Goal: Contribute content: Contribute content

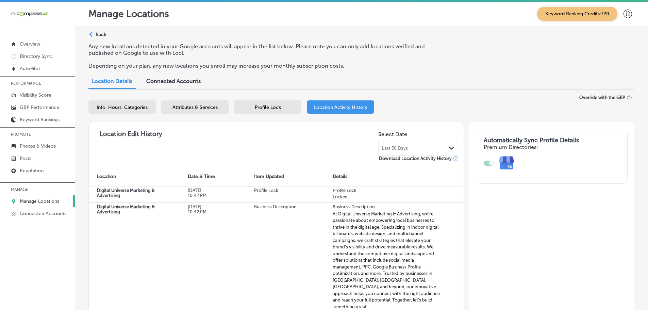
select select "US"
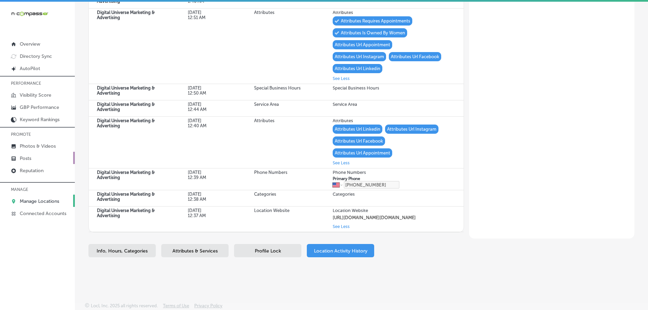
click at [28, 157] on p "Posts" at bounding box center [26, 158] width 12 height 6
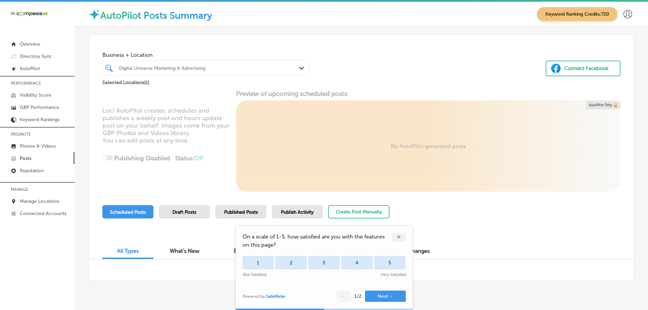
click at [290, 67] on div "Digital Universe Marketing & Advertising" at bounding box center [209, 68] width 181 height 6
click at [363, 65] on div "Business + Location Digital Universe Marketing & Advertising Path Created with …" at bounding box center [361, 61] width 545 height 52
click at [399, 237] on div "✕" at bounding box center [399, 237] width 14 height 9
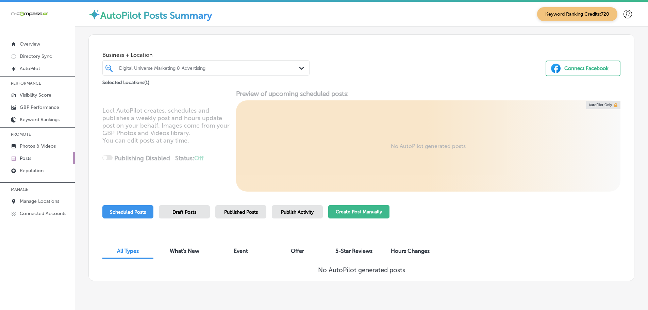
click at [351, 214] on button "Create Post Manually" at bounding box center [358, 211] width 61 height 13
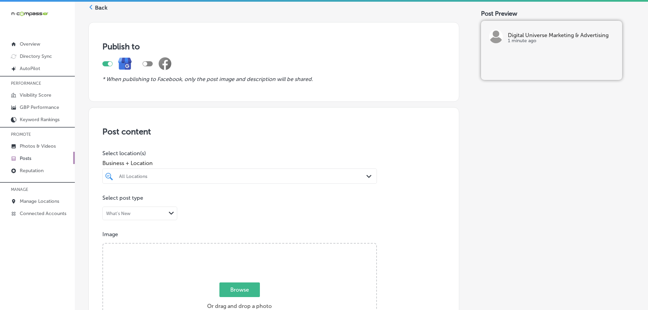
scroll to position [68, 0]
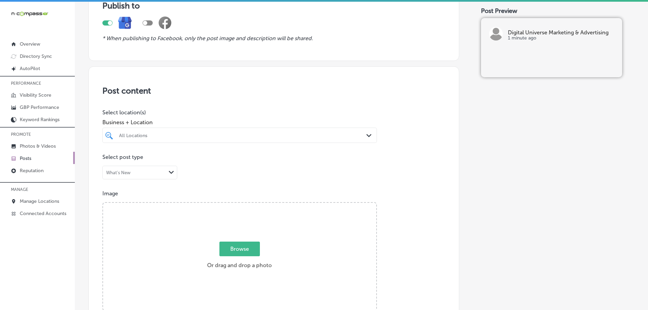
click at [360, 134] on div "All Locations" at bounding box center [243, 135] width 248 height 6
click at [122, 165] on label "Digital Universe Marketing & Advertising" at bounding box center [158, 163] width 80 height 12
type input "digital universe"
click at [215, 117] on div "Business + Location option focused, 2 of 146. 2 results available for search te…" at bounding box center [239, 129] width 274 height 27
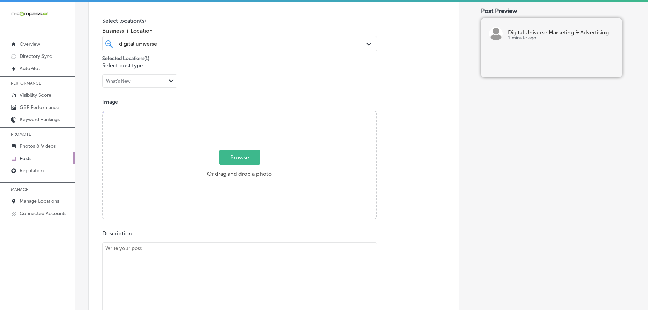
scroll to position [170, 0]
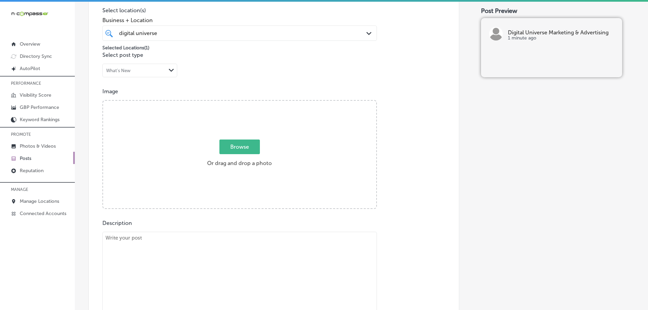
click at [248, 147] on span "Browse" at bounding box center [239, 146] width 40 height 15
click at [248, 103] on input "Browse Or drag and drop a photo" at bounding box center [239, 102] width 273 height 2
type input "C:\fakepath\Digital Universe Marketing & Advertising-2.png"
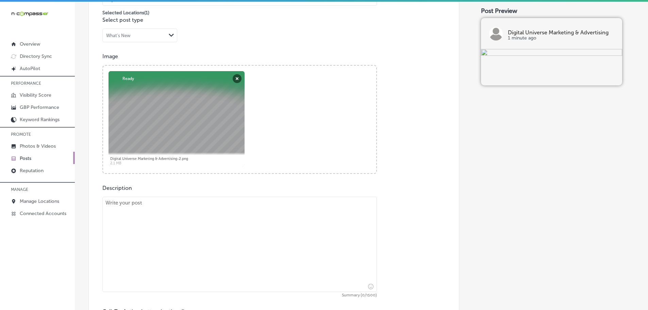
scroll to position [238, 0]
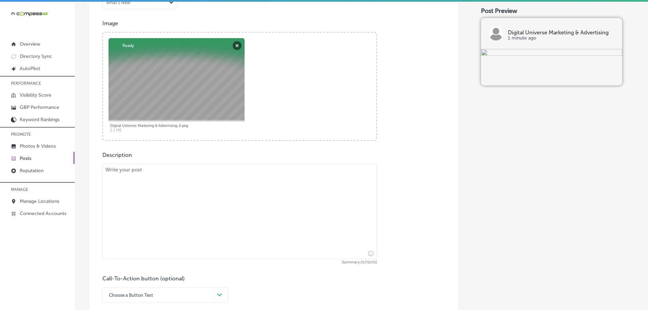
click at [162, 169] on textarea at bounding box center [239, 211] width 274 height 95
paste textarea "Indoor digital billboards are a powerful way to engage your local audience with…"
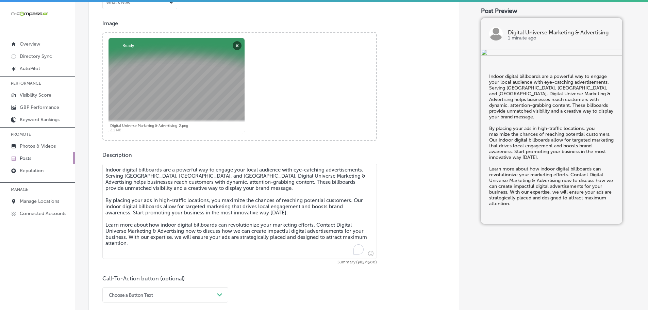
type textarea "Indoor digital billboards are a powerful way to engage your local audience with…"
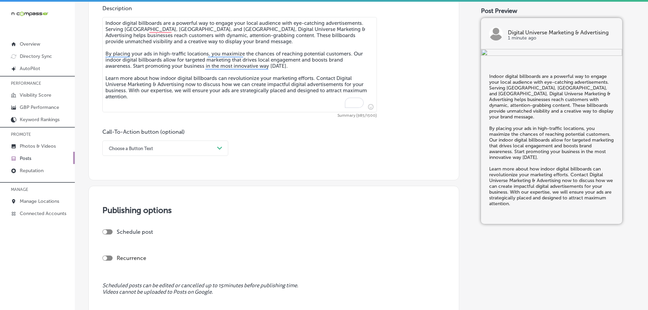
scroll to position [408, 0]
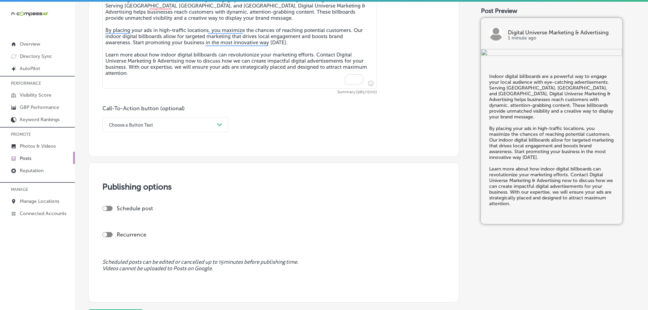
click at [212, 123] on div "Choose a Button Text" at bounding box center [159, 124] width 109 height 11
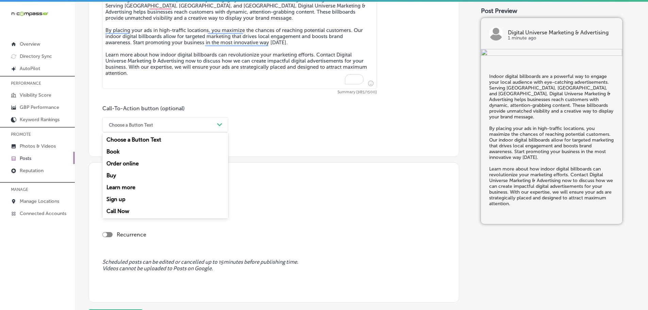
click at [111, 186] on div "Learn more" at bounding box center [165, 187] width 126 height 12
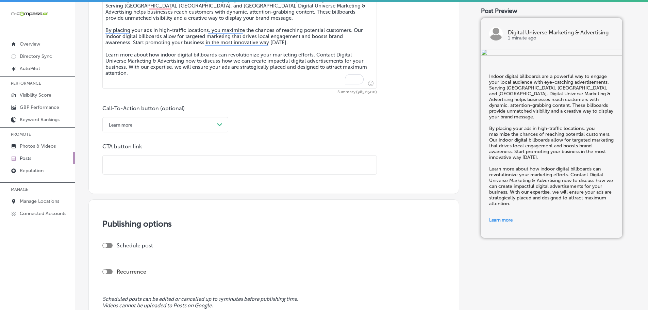
click at [147, 166] on input "text" at bounding box center [240, 164] width 274 height 19
paste input "[URL][DOMAIN_NAME]"
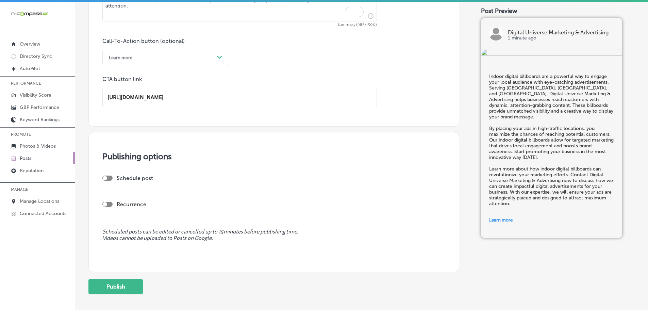
scroll to position [476, 0]
type input "[URL][DOMAIN_NAME]"
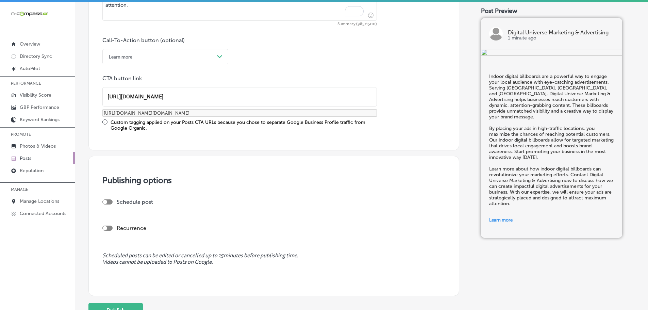
click at [108, 177] on h3 "Publishing options" at bounding box center [273, 180] width 343 height 10
click at [105, 202] on div at bounding box center [105, 202] width 4 height 4
checkbox input "true"
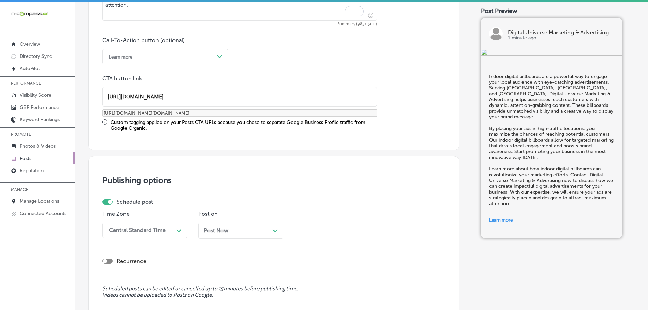
click at [172, 229] on div "Central Standard Time Path Created with Sketch." at bounding box center [144, 229] width 85 height 15
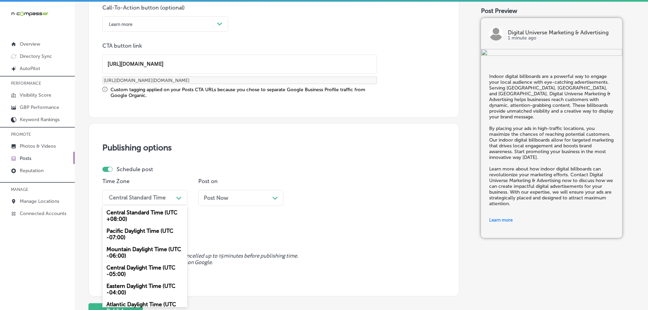
click at [150, 251] on div "Mountain Daylight Time (UTC -06:00)" at bounding box center [144, 252] width 85 height 18
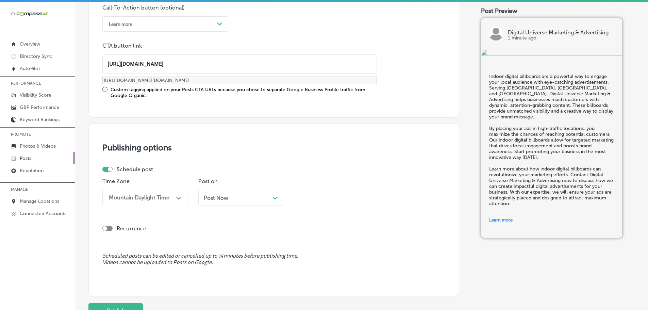
click at [272, 198] on div "Post Now Path Created with Sketch." at bounding box center [241, 197] width 74 height 6
click at [373, 197] on icon "Path Created with Sketch." at bounding box center [370, 198] width 5 height 3
click at [305, 238] on div "7:00 AM" at bounding box center [336, 240] width 85 height 12
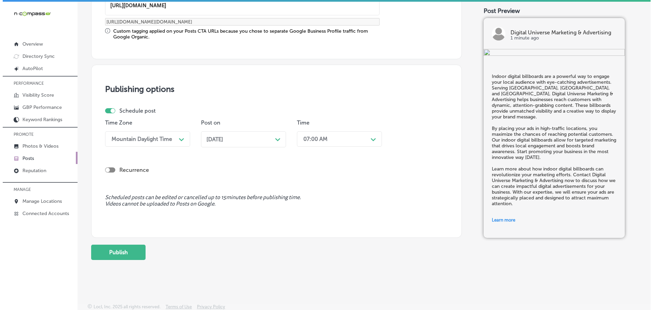
scroll to position [568, 0]
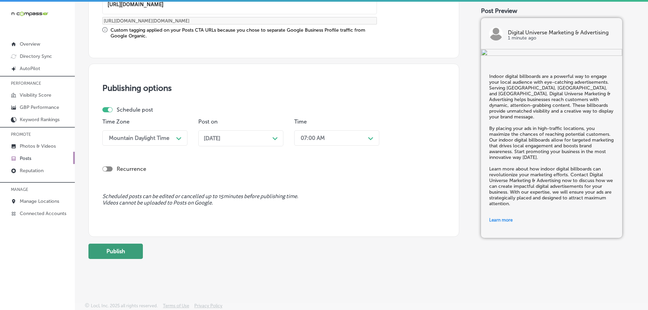
click at [105, 251] on button "Publish" at bounding box center [115, 250] width 54 height 15
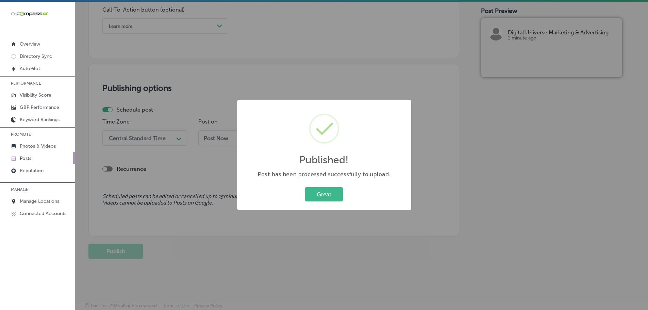
scroll to position [507, 0]
click at [319, 198] on button "Great" at bounding box center [327, 194] width 38 height 14
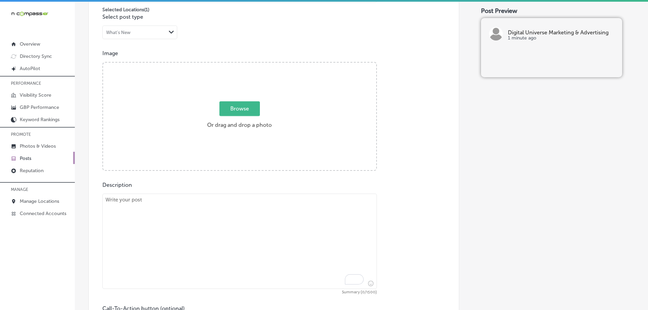
scroll to position [269, 0]
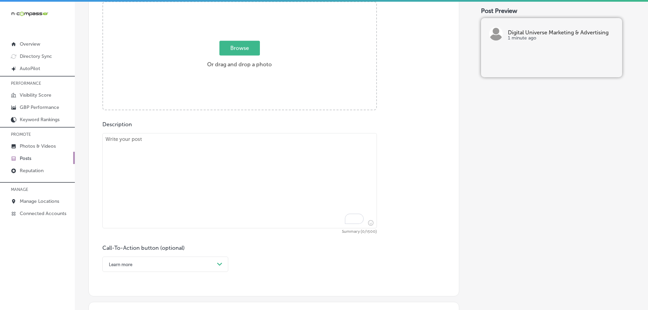
click at [194, 159] on textarea "To enrich screen reader interactions, please activate Accessibility in Grammarl…" at bounding box center [239, 180] width 274 height 95
paste textarea "Loremipsumdo sitametco adipisc elitsedd eiusmodtemp incididunt ut labore etdo m…"
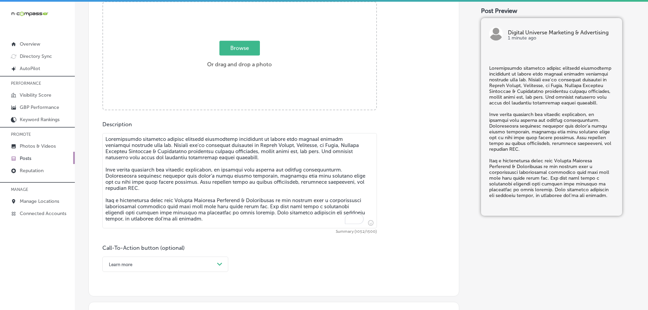
type textarea "Loremipsumdo sitametco adipisc elitsedd eiusmodtemp incididunt ut labore etdo m…"
click at [238, 43] on span "Browse" at bounding box center [239, 48] width 40 height 15
click at [238, 4] on input "Browse Or drag and drop a photo" at bounding box center [239, 3] width 273 height 2
type input "C:\fakepath\Digital Universe Marketing & Advertising-3.png"
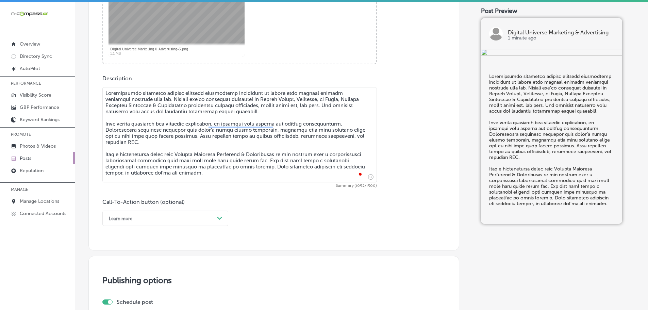
scroll to position [405, 0]
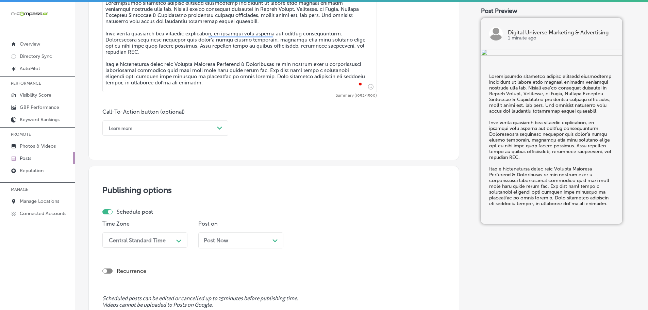
click at [212, 128] on div "Learn more" at bounding box center [159, 128] width 109 height 11
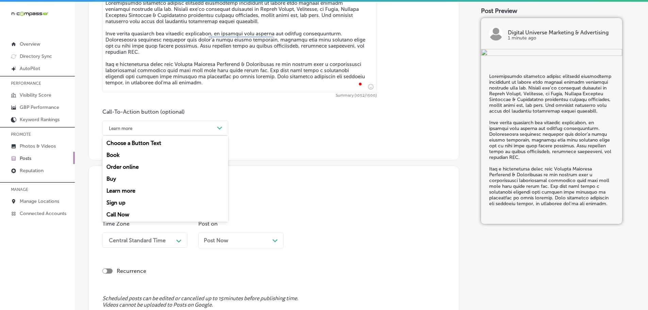
click at [121, 154] on div "Book" at bounding box center [165, 155] width 126 height 12
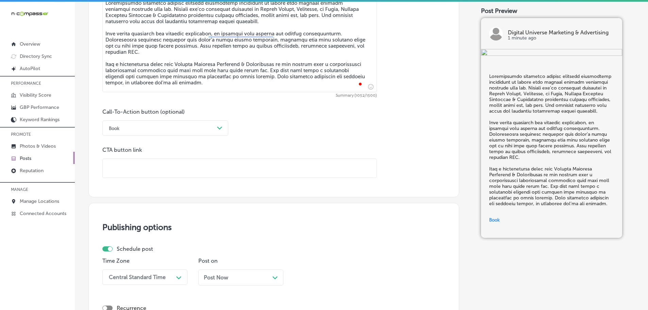
click at [149, 161] on input "text" at bounding box center [240, 168] width 274 height 19
paste input "[URL][DOMAIN_NAME]"
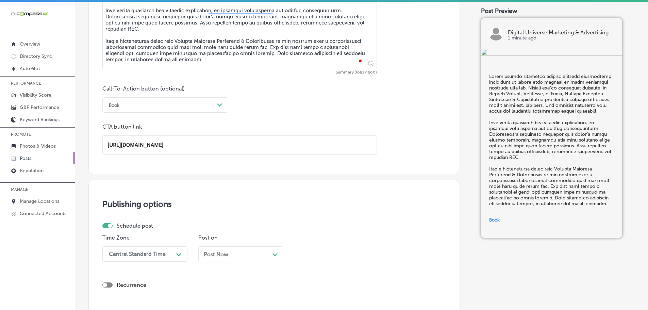
scroll to position [507, 0]
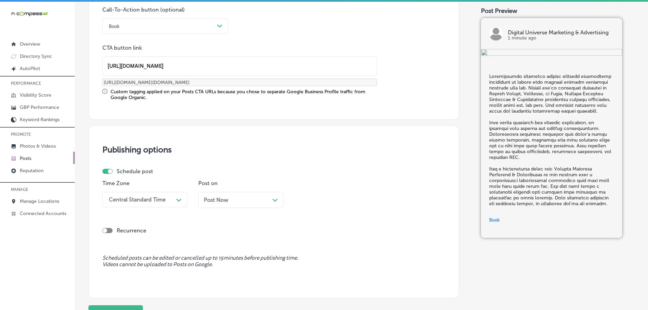
type input "[URL][DOMAIN_NAME]"
click at [171, 199] on div "Central Standard Time" at bounding box center [139, 199] width 68 height 12
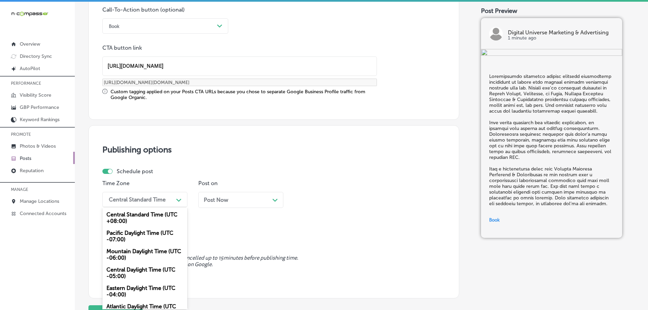
click at [130, 254] on div "Mountain Daylight Time (UTC -06:00)" at bounding box center [144, 254] width 85 height 18
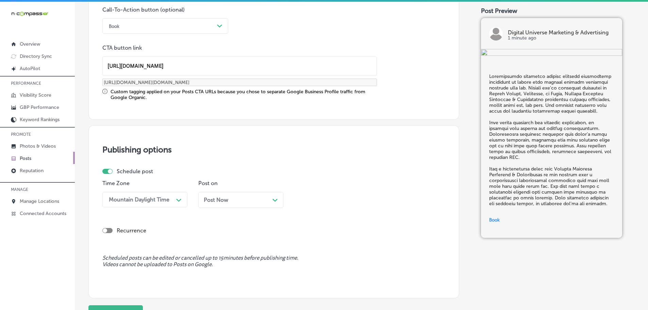
click at [273, 199] on polygon at bounding box center [274, 200] width 5 height 3
click at [366, 199] on div "Path Created with Sketch." at bounding box center [370, 199] width 11 height 11
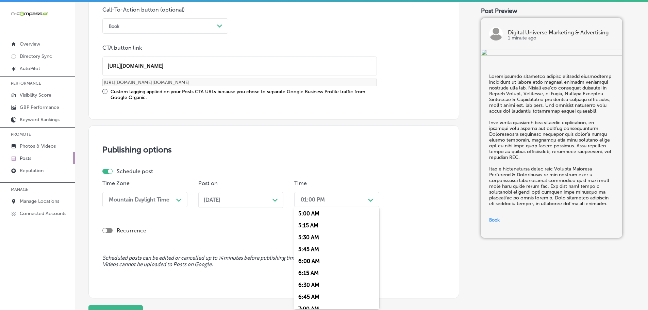
scroll to position [272, 0]
click at [312, 275] on div "7:00 AM" at bounding box center [336, 276] width 85 height 12
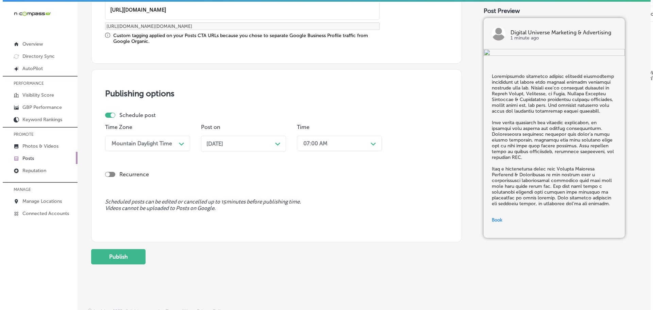
scroll to position [568, 0]
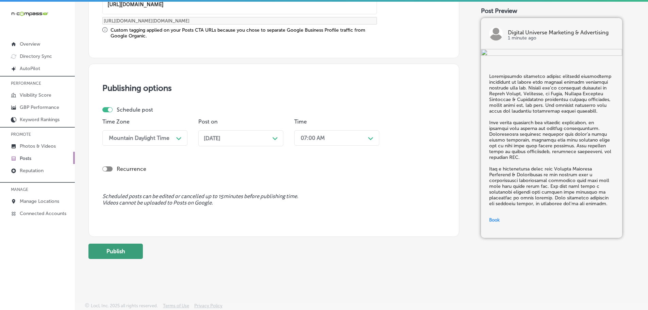
click at [130, 257] on button "Publish" at bounding box center [115, 250] width 54 height 15
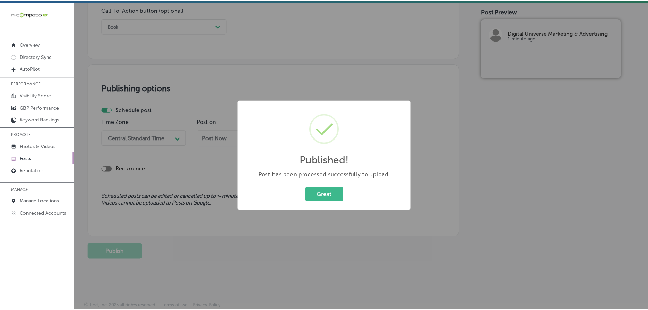
scroll to position [507, 0]
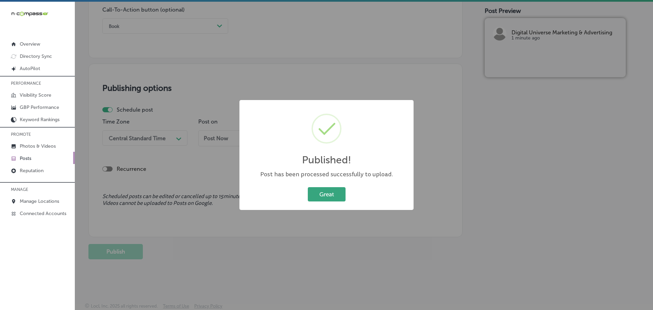
click at [331, 196] on button "Great" at bounding box center [327, 194] width 38 height 14
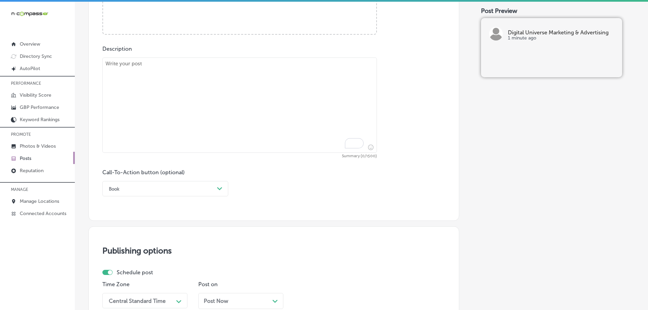
scroll to position [337, 0]
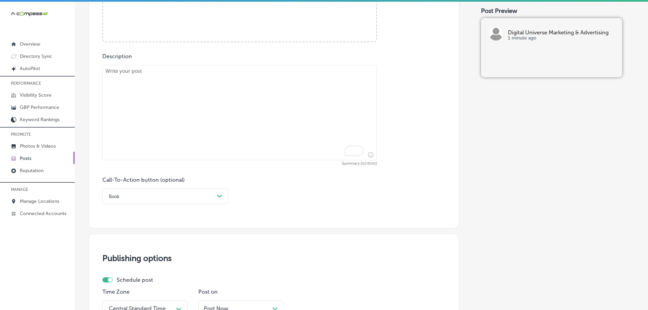
click at [178, 87] on textarea "To enrich screen reader interactions, please activate Accessibility in Grammarl…" at bounding box center [239, 112] width 274 height 95
paste textarea "Every business has unique goals and challenges, which is why Digital Universe M…"
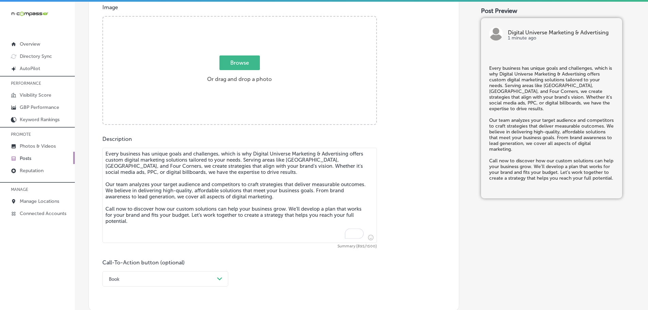
scroll to position [235, 0]
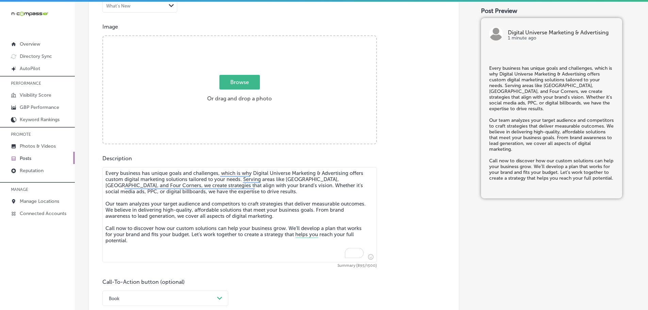
type textarea "Every business has unique goals and challenges, which is why Digital Universe M…"
click at [246, 83] on span "Browse" at bounding box center [239, 82] width 40 height 15
click at [246, 38] on input "Browse Or drag and drop a photo" at bounding box center [239, 37] width 273 height 2
type input "C:\fakepath\Digital Universe Marketing & Advertising-4.png"
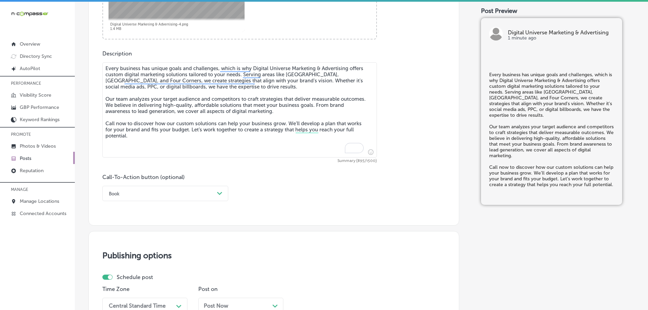
scroll to position [371, 0]
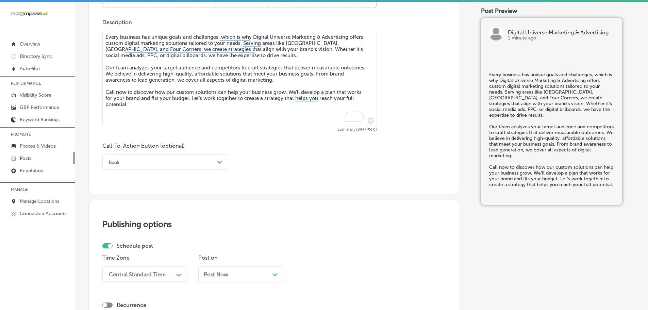
click at [222, 162] on div "Path Created with Sketch." at bounding box center [219, 161] width 5 height 5
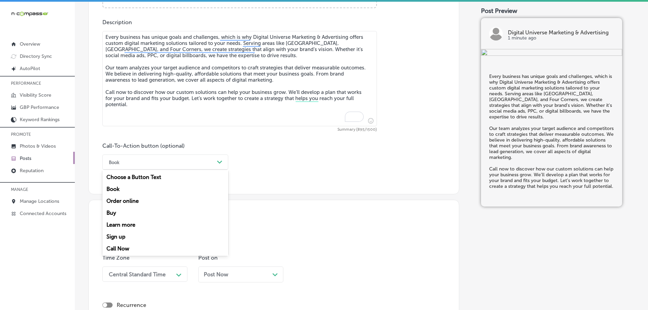
click at [122, 246] on div "Call Now" at bounding box center [165, 248] width 126 height 12
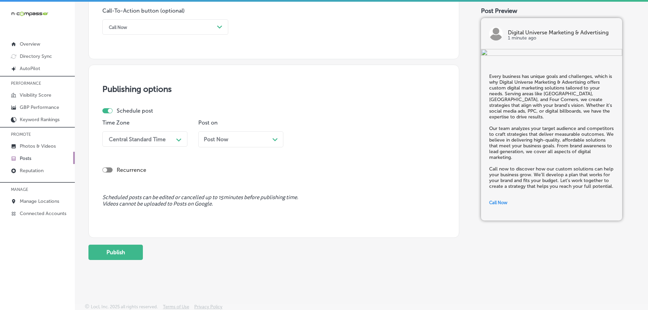
scroll to position [507, 0]
click at [169, 140] on div "Central Standard Time" at bounding box center [139, 138] width 68 height 12
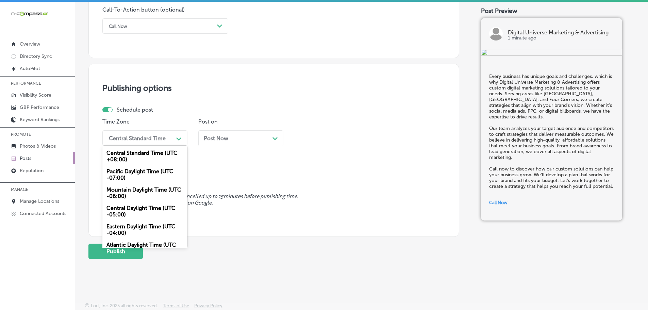
click at [140, 191] on div "Mountain Daylight Time (UTC -06:00)" at bounding box center [144, 193] width 85 height 18
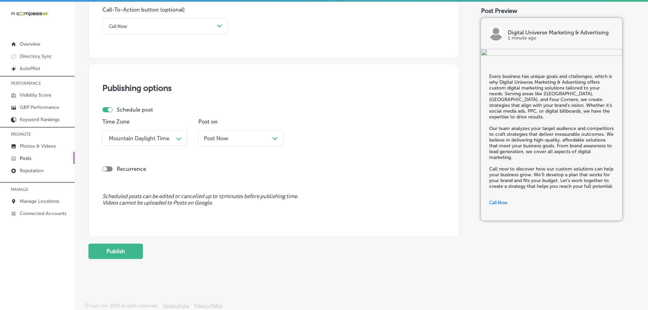
click at [274, 134] on div "Post Now Path Created with Sketch." at bounding box center [240, 138] width 85 height 16
click at [368, 134] on div "Path Created with Sketch." at bounding box center [370, 138] width 11 height 11
click at [313, 216] on div "7:00 AM" at bounding box center [336, 214] width 85 height 12
click at [128, 254] on button "Publish" at bounding box center [115, 250] width 54 height 15
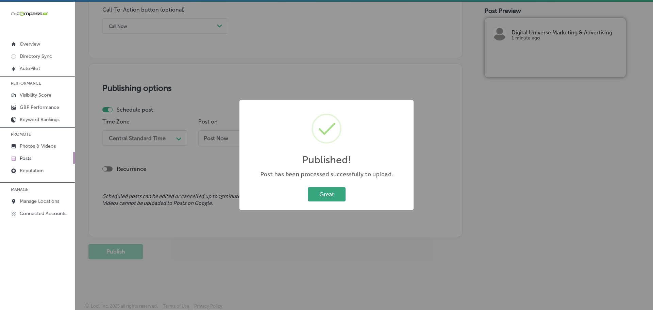
click at [314, 201] on button "Great" at bounding box center [327, 194] width 38 height 14
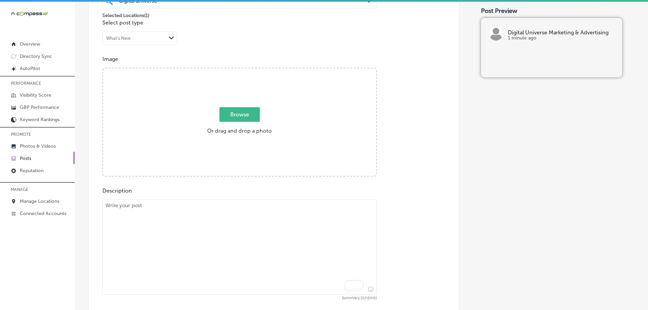
scroll to position [167, 0]
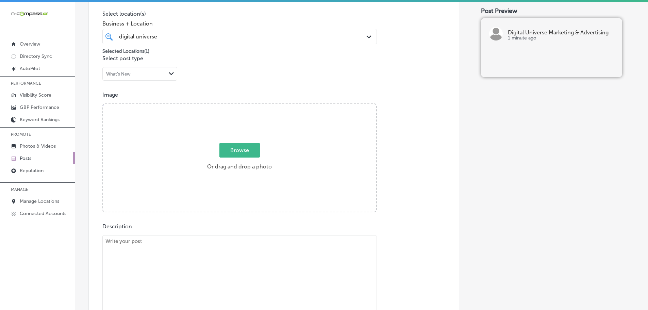
click at [247, 255] on textarea "To enrich screen reader interactions, please activate Accessibility in Grammarl…" at bounding box center [239, 282] width 274 height 95
paste textarea "Display ads are an essential component of any digital marketing campaign. With …"
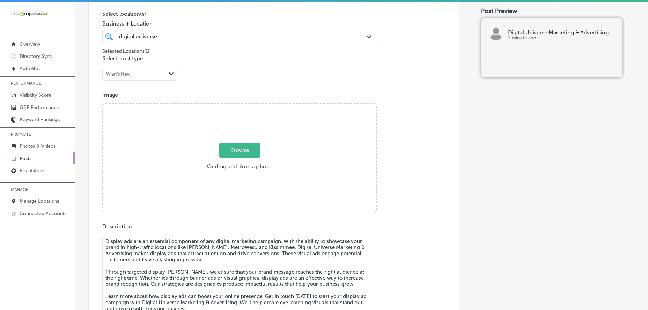
scroll to position [2, 0]
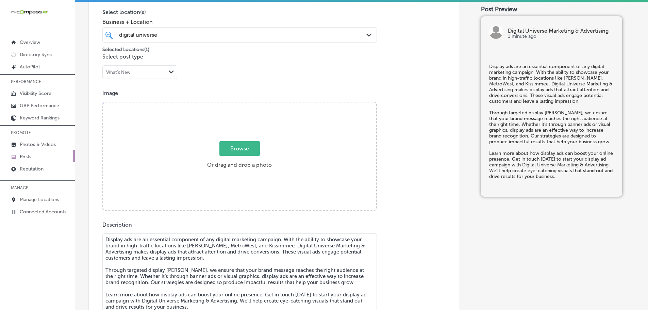
type textarea "Display ads are an essential component of any digital marketing campaign. With …"
click at [243, 146] on span "Browse" at bounding box center [239, 148] width 40 height 15
click at [243, 104] on input "Browse Or drag and drop a photo" at bounding box center [239, 103] width 273 height 2
type input "C:\fakepath\Digital Universe Marketing & Advertising-5.png"
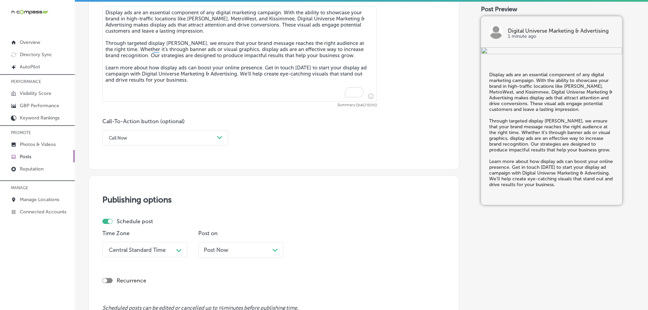
scroll to position [405, 0]
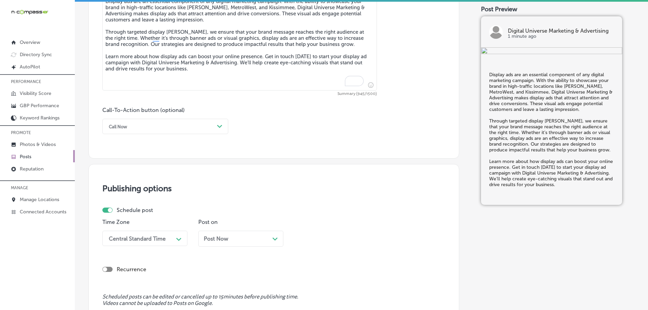
click at [222, 129] on div "Path Created with Sketch." at bounding box center [219, 126] width 5 height 5
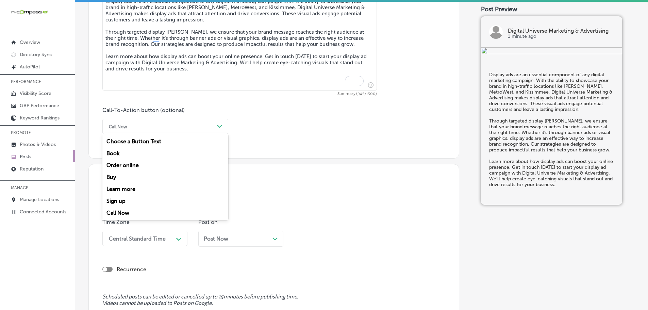
click at [123, 187] on div "Learn more" at bounding box center [165, 189] width 126 height 12
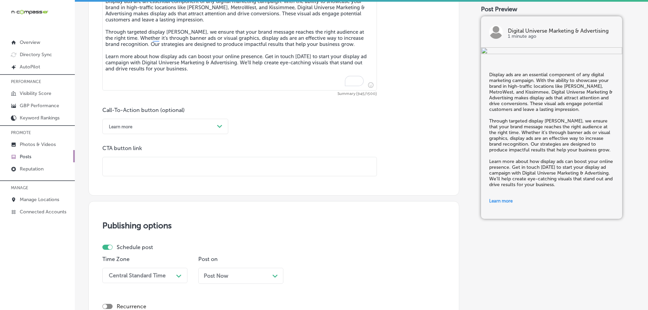
click at [151, 165] on input "text" at bounding box center [240, 166] width 274 height 19
paste input "[URL][DOMAIN_NAME]"
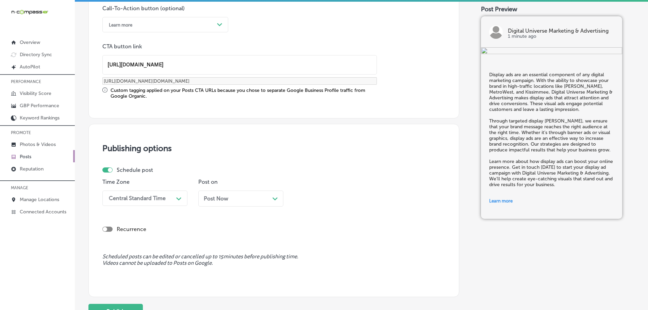
scroll to position [507, 0]
type input "[URL][DOMAIN_NAME]"
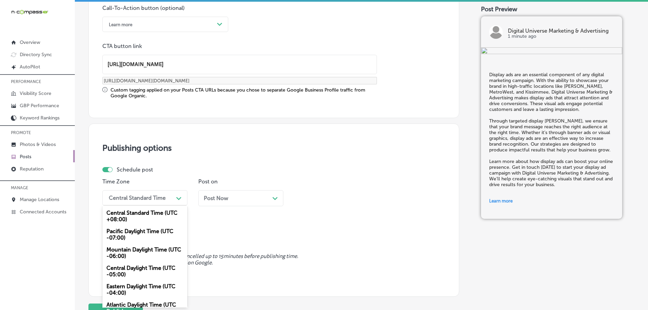
click at [123, 198] on div "Central Standard Time" at bounding box center [137, 197] width 57 height 6
click at [135, 246] on div "Mountain Daylight Time (UTC -06:00)" at bounding box center [144, 252] width 85 height 18
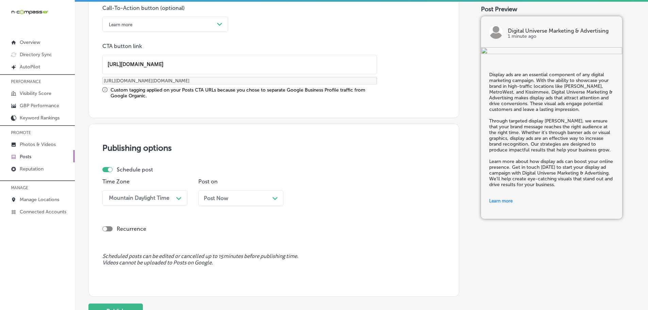
click at [270, 199] on div "Post Now Path Created with Sketch." at bounding box center [241, 198] width 74 height 6
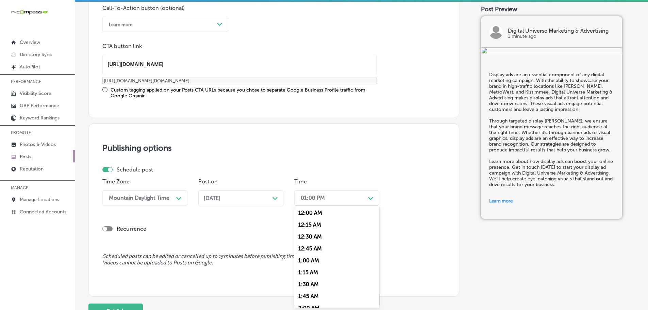
click at [364, 198] on div "01:00 PM" at bounding box center [331, 198] width 68 height 12
click at [302, 237] on div "7:00 AM" at bounding box center [336, 240] width 85 height 12
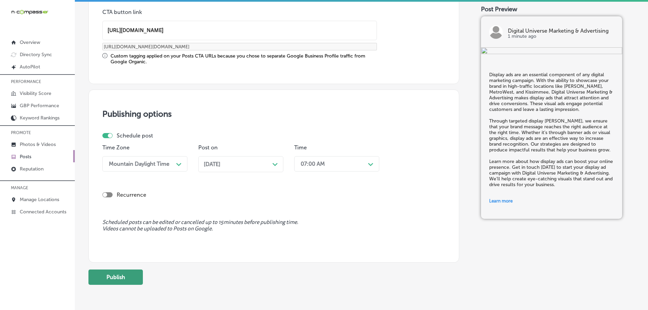
click at [122, 276] on button "Publish" at bounding box center [115, 276] width 54 height 15
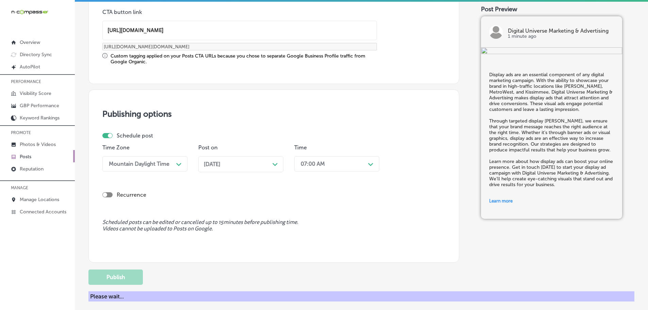
scroll to position [507, 0]
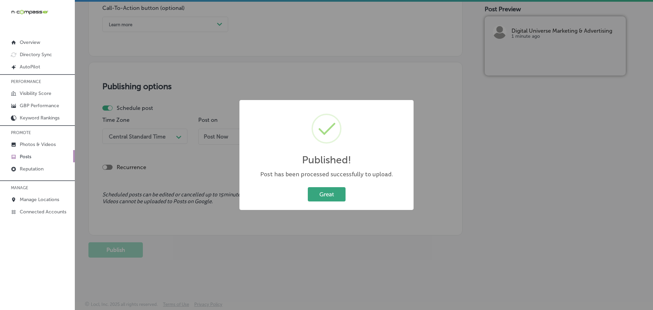
click at [328, 196] on button "Great" at bounding box center [327, 194] width 38 height 14
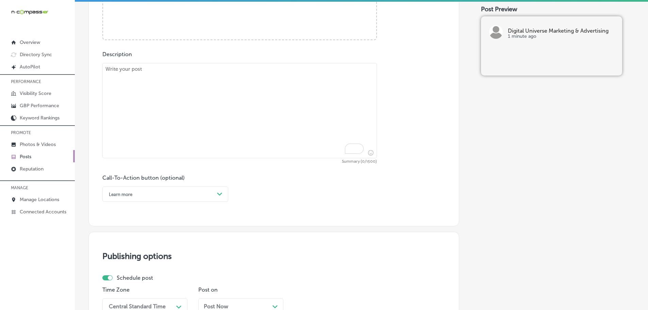
scroll to position [337, 0]
click at [172, 91] on textarea "To enrich screen reader interactions, please activate Accessibility in Grammarl…" at bounding box center [239, 110] width 274 height 95
paste textarea "Building brand awareness is crucial for businesses looking to grow and succeed …"
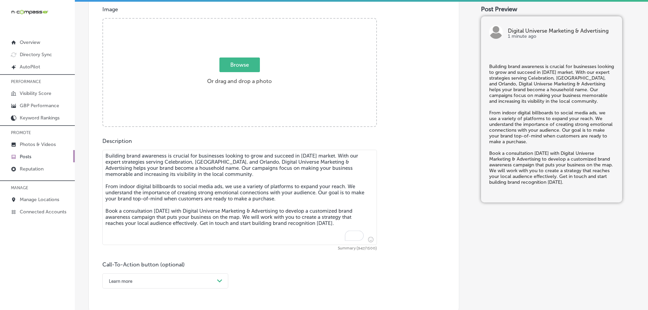
scroll to position [235, 0]
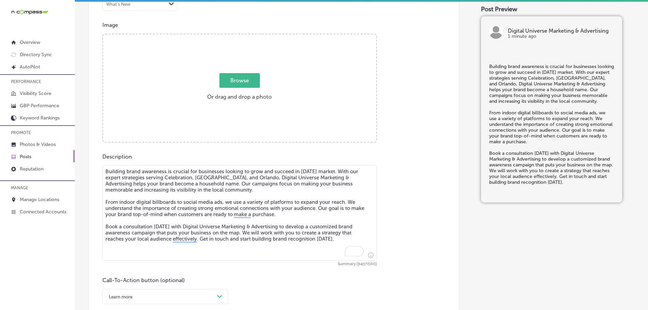
type textarea "Building brand awareness is crucial for businesses looking to grow and succeed …"
click at [234, 77] on span "Browse" at bounding box center [239, 80] width 40 height 15
click at [234, 36] on input "Browse Or drag and drop a photo" at bounding box center [239, 35] width 273 height 2
type input "C:\fakepath\Digital Universe Marketing & Advertising-6.png"
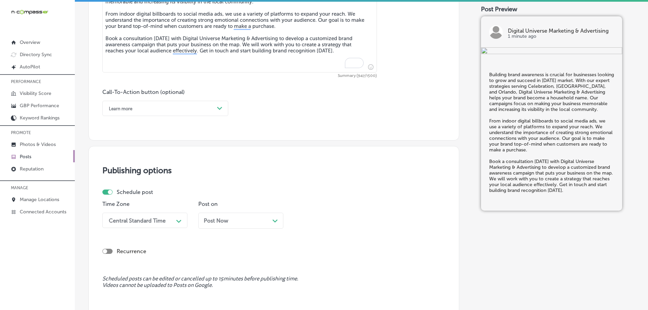
scroll to position [439, 0]
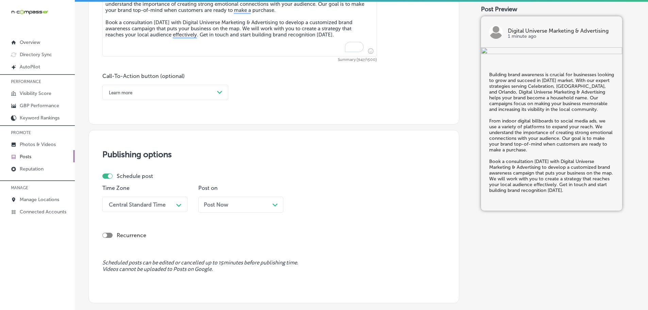
click at [215, 87] on div "Path Created with Sketch." at bounding box center [219, 92] width 11 height 11
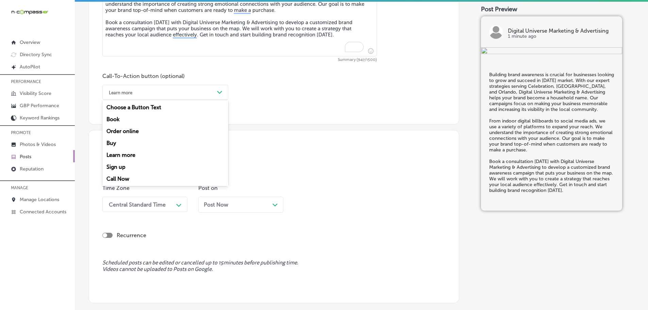
click at [121, 116] on div "Book" at bounding box center [165, 119] width 126 height 12
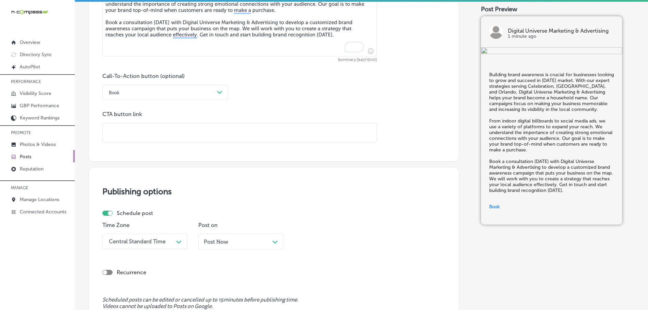
click at [140, 129] on input "text" at bounding box center [240, 132] width 274 height 19
paste input "[URL][DOMAIN_NAME]"
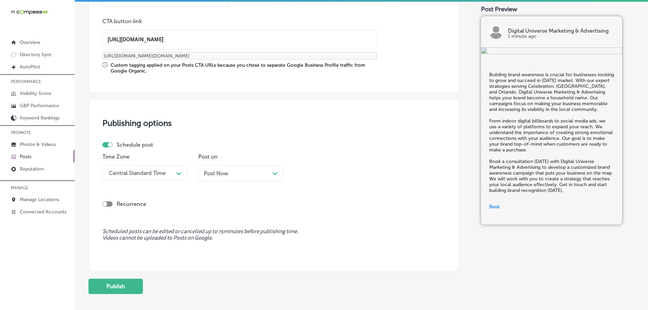
scroll to position [568, 0]
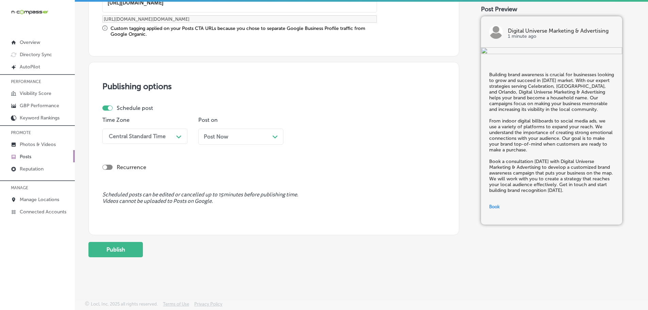
type input "[URL][DOMAIN_NAME]"
click at [173, 136] on div "Path Created with Sketch." at bounding box center [178, 136] width 11 height 11
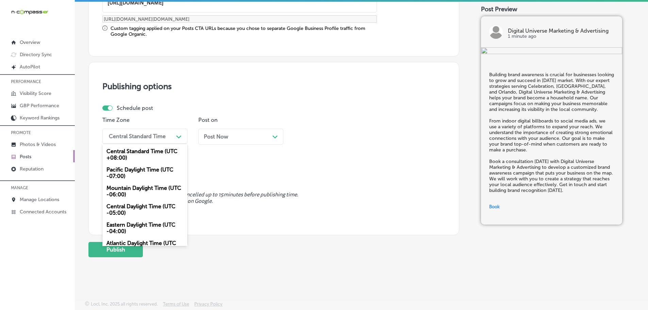
click at [118, 191] on div "Mountain Daylight Time (UTC -06:00)" at bounding box center [144, 191] width 85 height 18
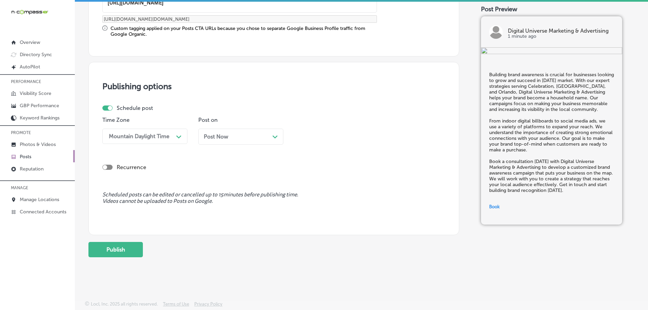
click at [277, 135] on div "Path Created with Sketch." at bounding box center [274, 135] width 5 height 5
click at [347, 135] on div "01:00 PM" at bounding box center [331, 136] width 68 height 12
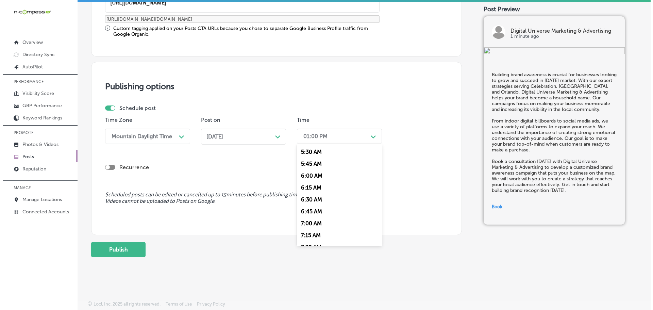
scroll to position [272, 0]
click at [315, 209] on div "7:00 AM" at bounding box center [336, 212] width 85 height 12
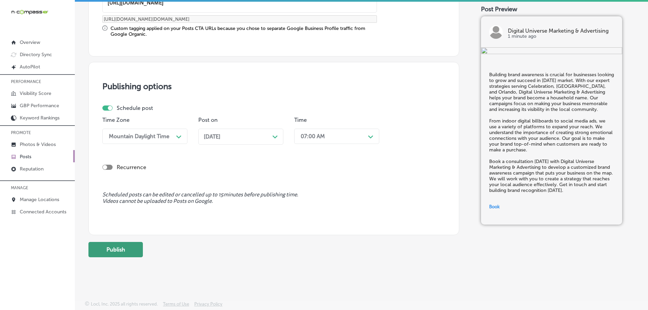
click at [110, 253] on button "Publish" at bounding box center [115, 249] width 54 height 15
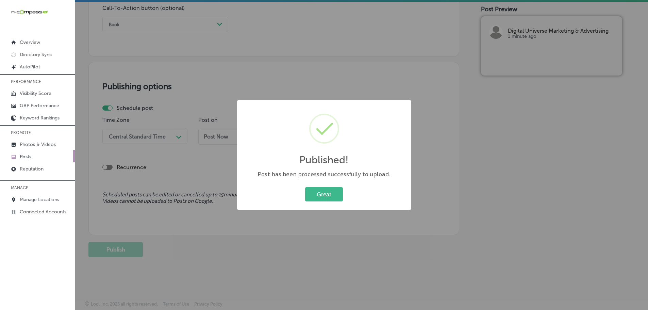
scroll to position [507, 0]
click at [329, 198] on button "Great" at bounding box center [327, 194] width 38 height 14
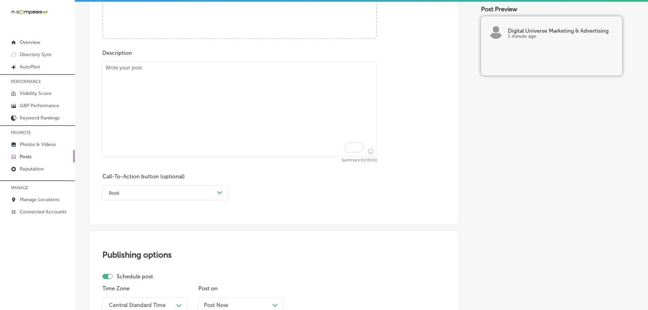
scroll to position [337, 0]
click at [195, 98] on textarea "To enrich screen reader interactions, please activate Accessibility in Grammarl…" at bounding box center [239, 110] width 274 height 95
paste textarea "At Digital Universe Marketing & Advertising, we specialize in digital marketing…"
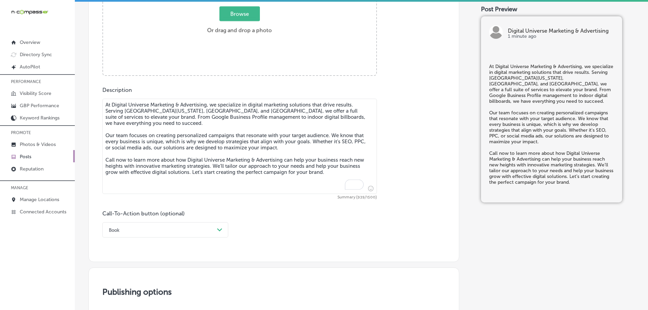
scroll to position [269, 0]
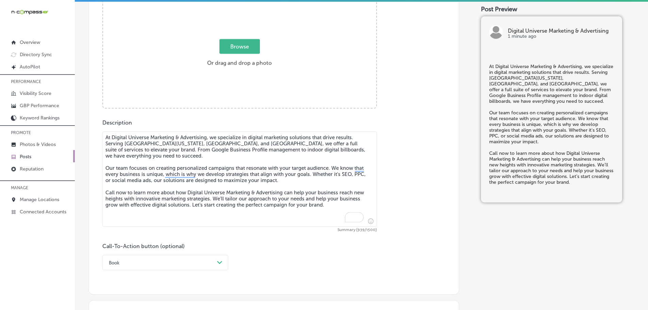
type textarea "At Digital Universe Marketing & Advertising, we specialize in digital marketing…"
click at [236, 45] on span "Browse" at bounding box center [239, 46] width 40 height 15
click at [236, 2] on input "Browse Or drag and drop a photo" at bounding box center [239, 1] width 273 height 2
type input "C:\fakepath\Digital Universe Marketing & Advertising-7.png"
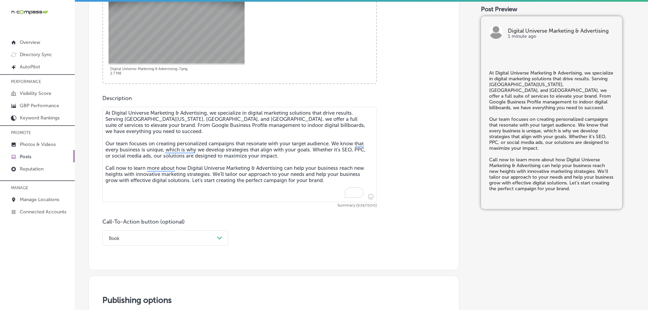
scroll to position [337, 0]
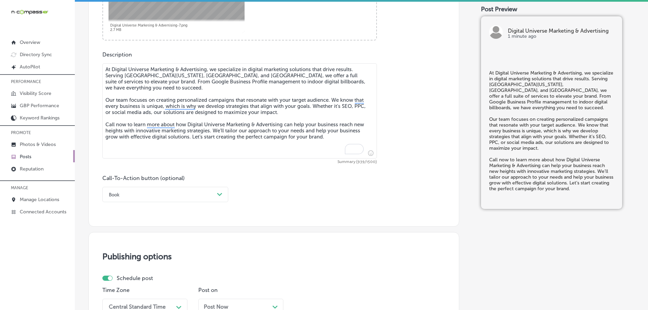
click at [220, 193] on icon "Path Created with Sketch." at bounding box center [219, 194] width 5 height 3
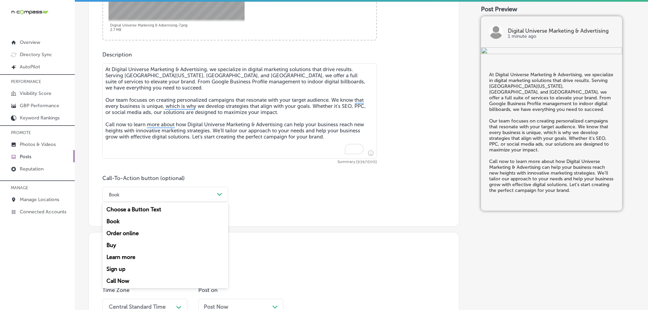
click at [118, 279] on div "Call Now" at bounding box center [165, 281] width 126 height 12
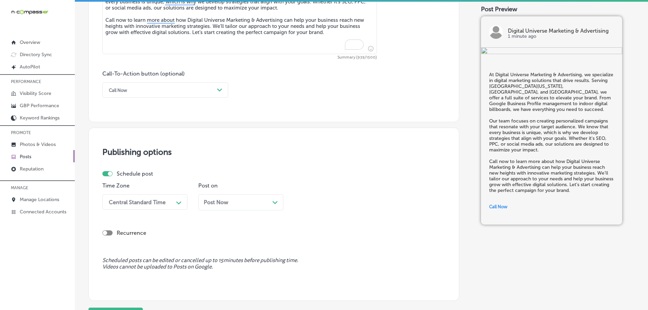
scroll to position [473, 0]
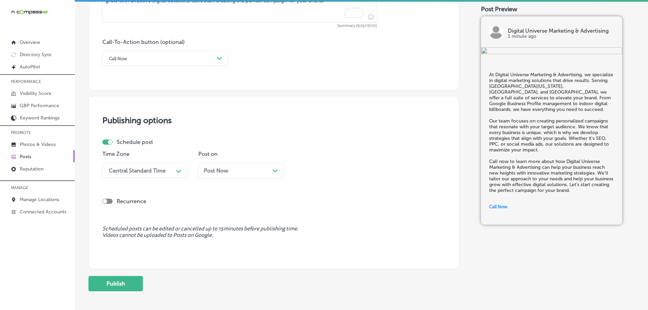
click at [155, 169] on div "Central Standard Time" at bounding box center [137, 170] width 57 height 6
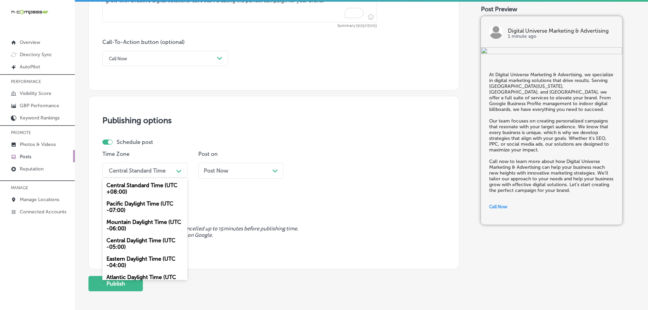
click at [134, 224] on div "Mountain Daylight Time (UTC -06:00)" at bounding box center [144, 225] width 85 height 18
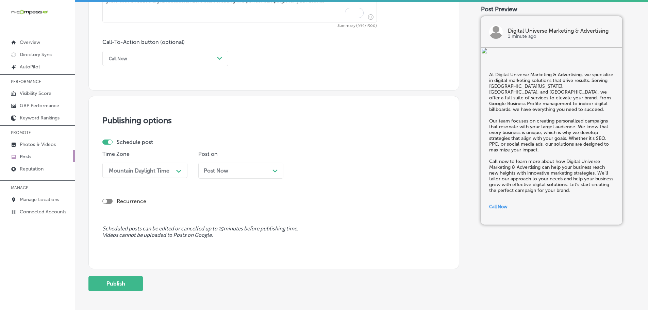
click at [278, 168] on div "Post Now Path Created with Sketch." at bounding box center [240, 171] width 85 height 16
click at [371, 171] on icon "Path Created with Sketch." at bounding box center [370, 171] width 5 height 3
click at [304, 245] on div "7:00 AM" at bounding box center [336, 246] width 85 height 12
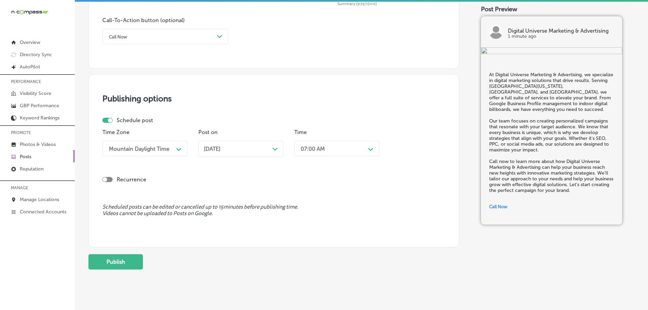
scroll to position [507, 0]
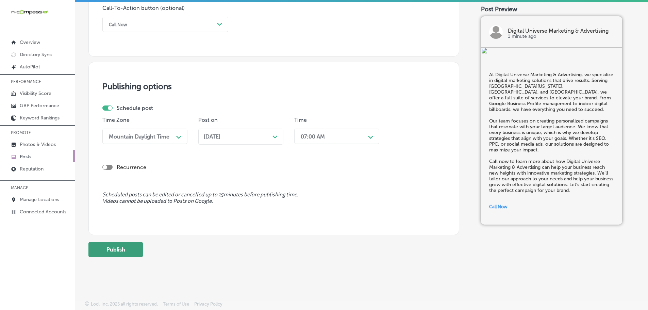
click at [128, 246] on button "Publish" at bounding box center [115, 249] width 54 height 15
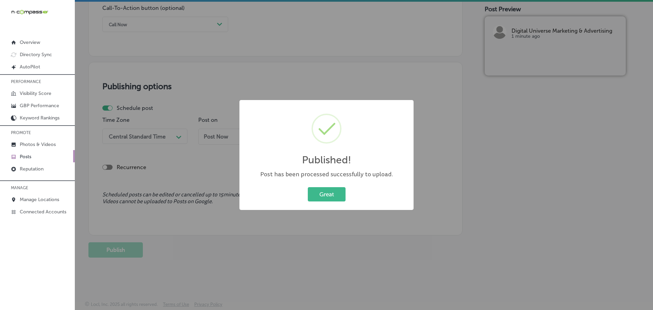
click at [346, 194] on div "Great Cancel" at bounding box center [326, 194] width 160 height 18
click at [324, 194] on button "Great" at bounding box center [327, 194] width 38 height 14
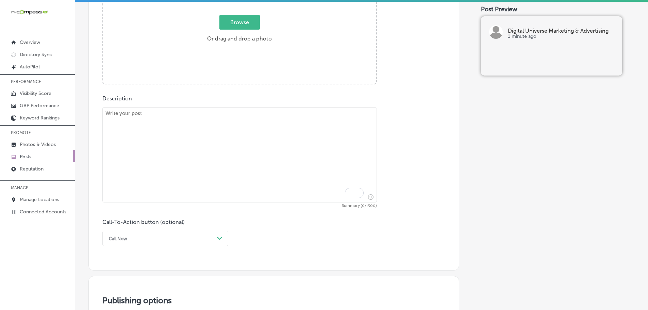
scroll to position [269, 0]
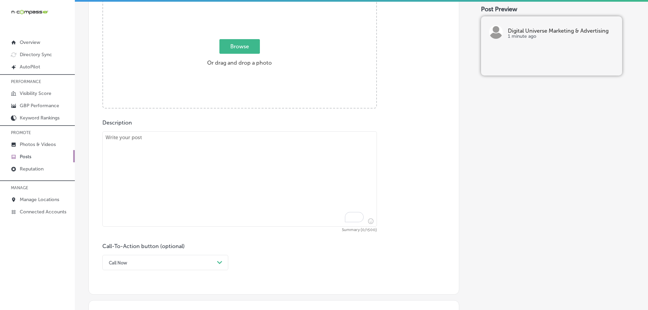
click at [197, 141] on textarea "To enrich screen reader interactions, please activate Accessibility in Grammarl…" at bounding box center [239, 178] width 274 height 95
paste textarea "Connected TV (CTV) ads are a powerful tool for reaching a tech-savvy audience. …"
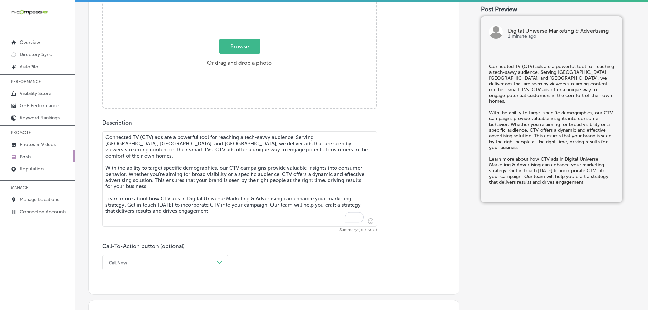
type textarea "Connected TV (CTV) ads are a powerful tool for reaching a tech-savvy audience. …"
click at [238, 47] on span "Browse" at bounding box center [239, 46] width 40 height 15
click at [238, 2] on input "Browse Or drag and drop a photo" at bounding box center [239, 1] width 273 height 2
type input "C:\fakepath\Digital Universe Marketing & Advertising-8.png"
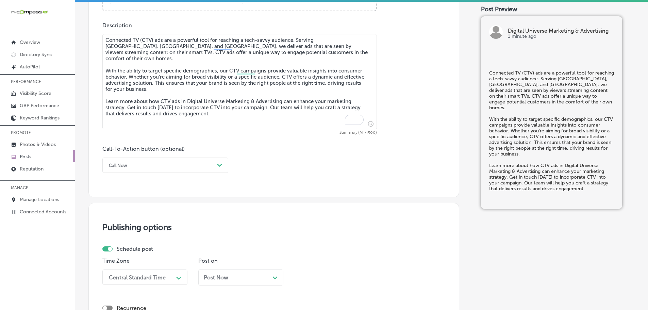
scroll to position [371, 0]
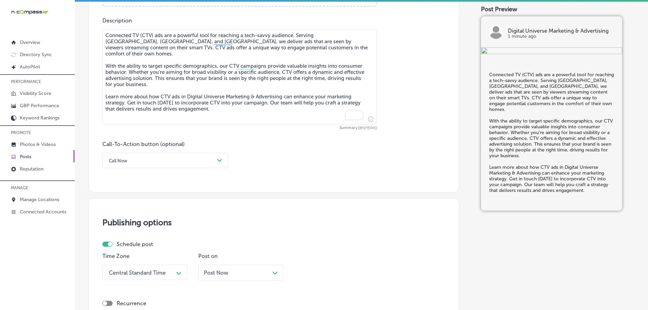
drag, startPoint x: 211, startPoint y: 162, endPoint x: 215, endPoint y: 157, distance: 6.0
click at [211, 161] on div "Call Now" at bounding box center [159, 160] width 109 height 11
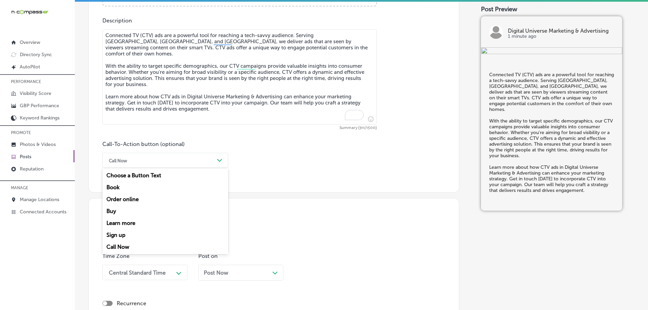
drag, startPoint x: 128, startPoint y: 222, endPoint x: 130, endPoint y: 215, distance: 7.2
click at [128, 223] on div "Learn more" at bounding box center [165, 223] width 126 height 12
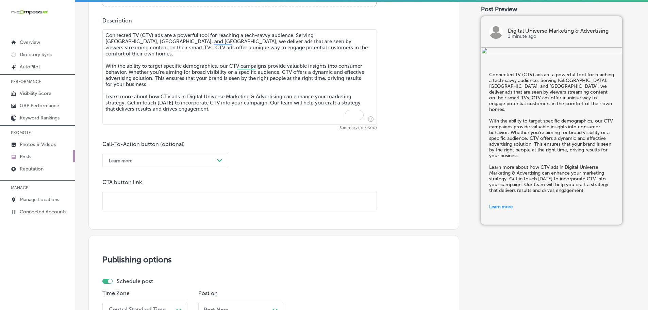
click at [138, 190] on div "CTA button link" at bounding box center [239, 194] width 274 height 31
click at [138, 195] on input "text" at bounding box center [240, 200] width 274 height 19
paste input "[URL][DOMAIN_NAME]"
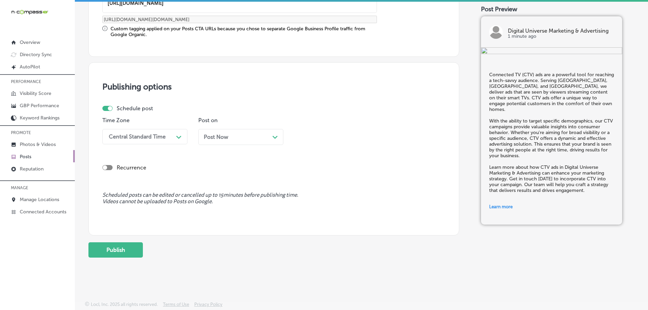
scroll to position [568, 0]
type input "[URL][DOMAIN_NAME]"
click at [171, 138] on div "Central Standard Time" at bounding box center [139, 136] width 68 height 12
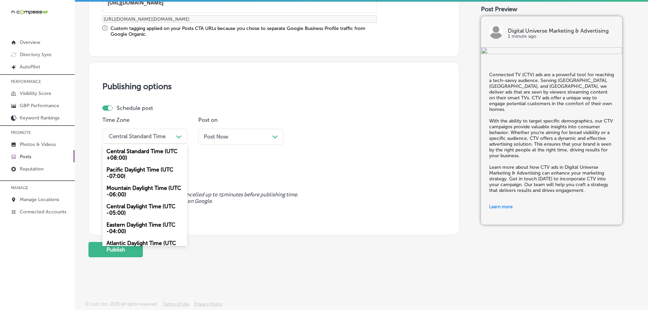
click at [130, 190] on div "Mountain Daylight Time (UTC -06:00)" at bounding box center [144, 191] width 85 height 18
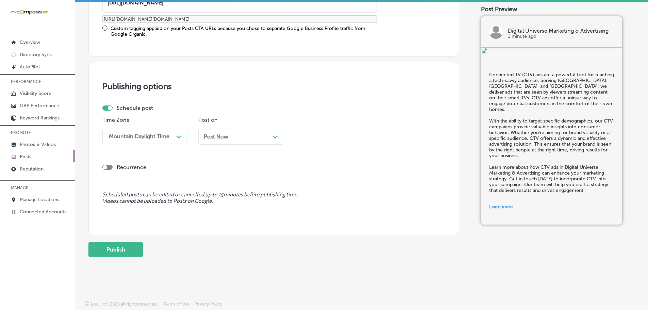
click at [276, 136] on polygon at bounding box center [274, 136] width 5 height 3
click at [367, 136] on div "Path Created with Sketch." at bounding box center [370, 136] width 11 height 11
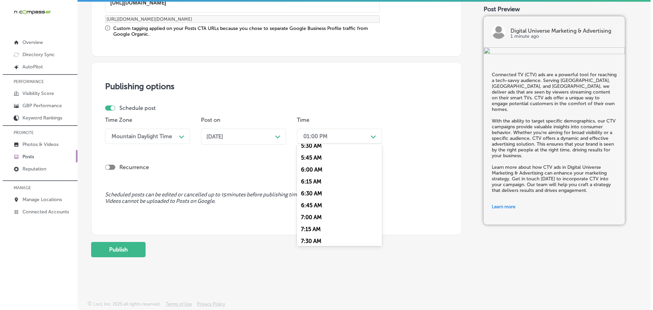
scroll to position [272, 0]
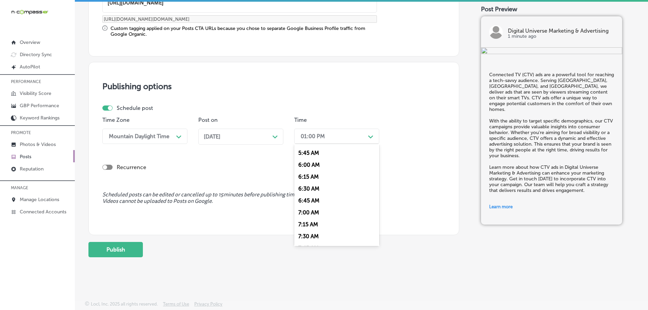
click at [311, 210] on div "7:00 AM" at bounding box center [336, 212] width 85 height 12
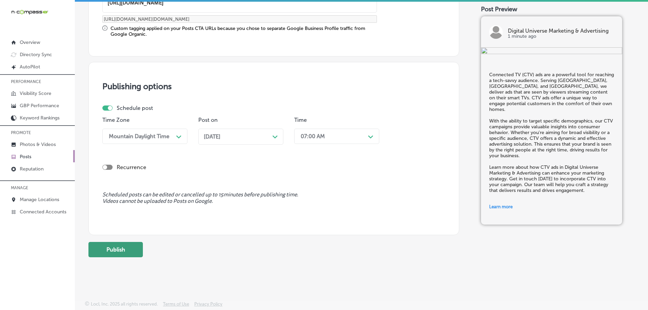
click at [123, 247] on button "Publish" at bounding box center [115, 249] width 54 height 15
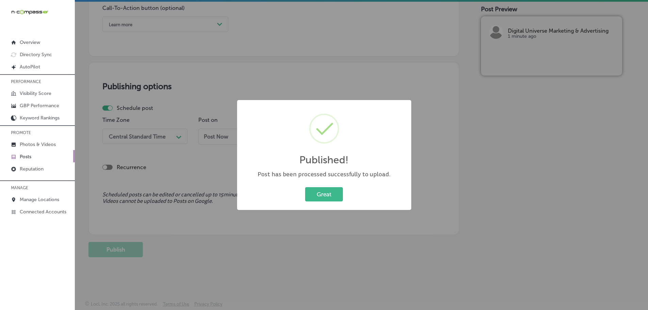
scroll to position [507, 0]
click at [337, 189] on button "Great" at bounding box center [327, 194] width 38 height 14
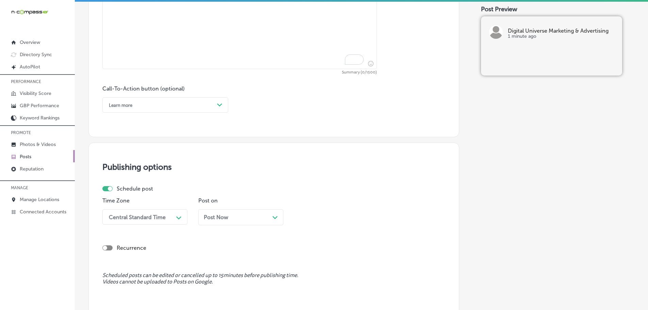
scroll to position [371, 0]
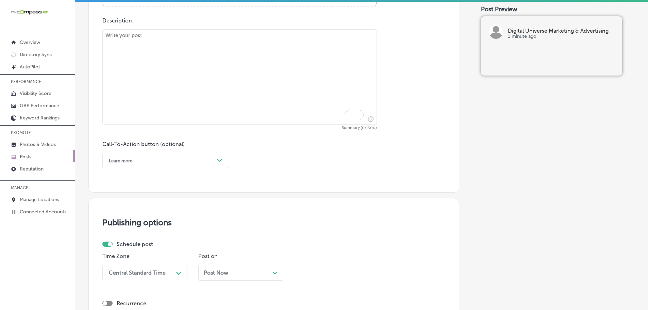
click at [173, 55] on textarea "To enrich screen reader interactions, please activate Accessibility in Grammarl…" at bounding box center [239, 76] width 274 height 95
paste textarea "At Digital Universe Marketing & Advertising, we offer creative services that ma…"
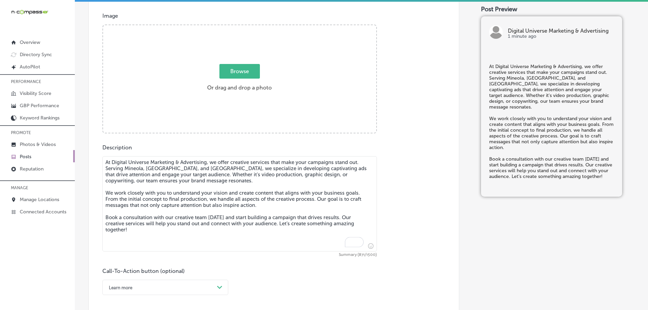
scroll to position [235, 0]
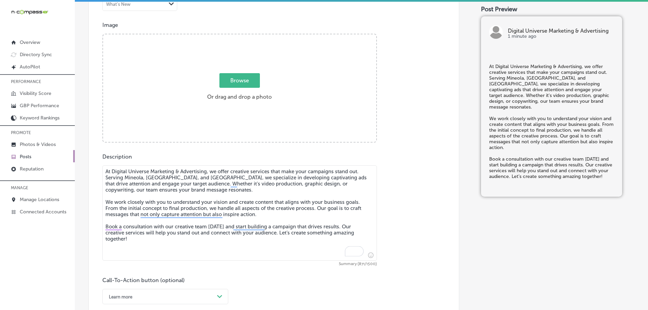
type textarea "At Digital Universe Marketing & Advertising, we offer creative services that ma…"
click at [239, 78] on span "Browse" at bounding box center [239, 80] width 40 height 15
click at [239, 36] on input "Browse Or drag and drop a photo" at bounding box center [239, 35] width 273 height 2
type input "C:\fakepath\Digital Universe Marketing & Advertising-9.png"
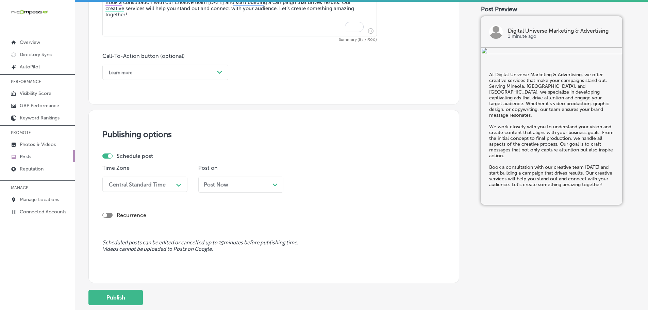
scroll to position [439, 0]
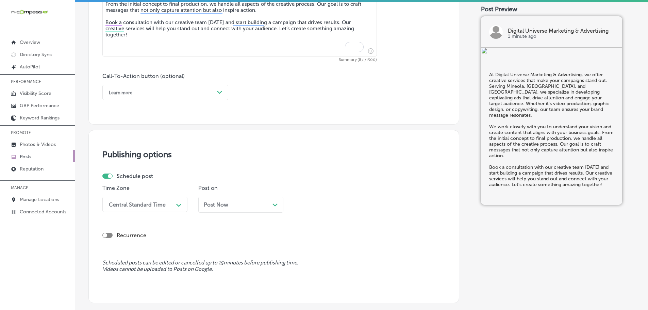
click at [205, 92] on div "Learn more" at bounding box center [159, 92] width 109 height 11
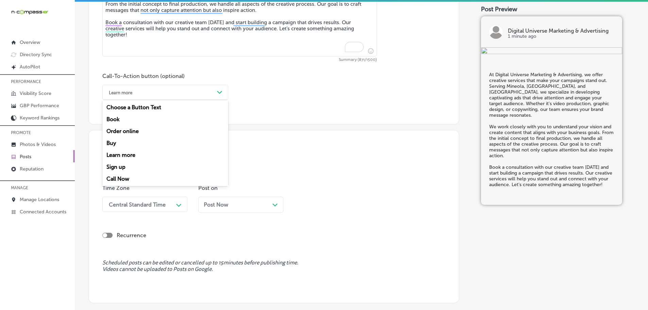
click at [111, 119] on div "Book" at bounding box center [165, 119] width 126 height 12
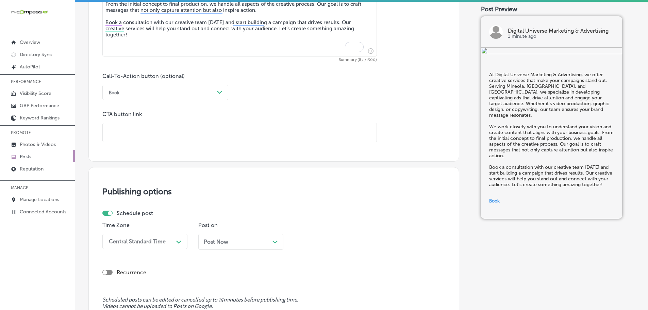
click at [129, 131] on input "text" at bounding box center [240, 132] width 274 height 19
paste input "[URL][DOMAIN_NAME]"
type input "[URL][DOMAIN_NAME]"
click at [169, 243] on div "Central Standard Time Path Created with Sketch." at bounding box center [144, 241] width 85 height 15
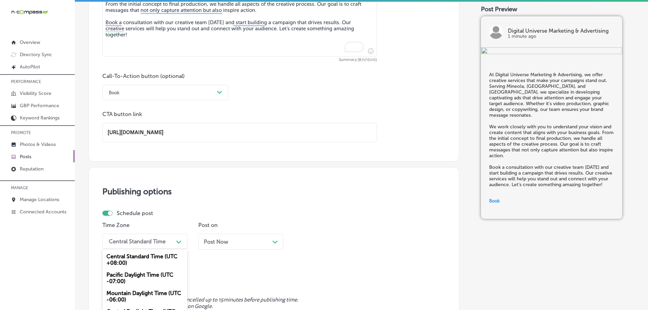
scroll to position [483, 0]
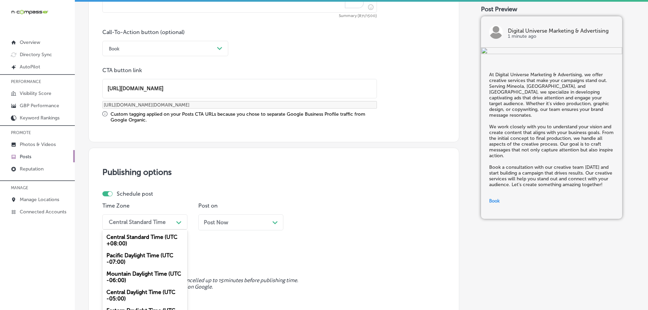
drag, startPoint x: 136, startPoint y: 276, endPoint x: 143, endPoint y: 274, distance: 7.4
click at [136, 276] on div "Mountain Daylight Time (UTC -06:00)" at bounding box center [144, 277] width 85 height 18
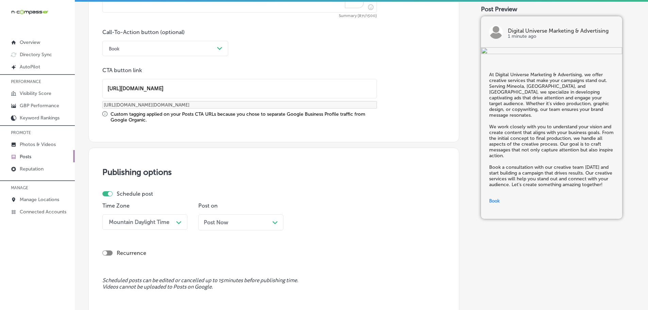
click at [276, 222] on polygon at bounding box center [274, 222] width 5 height 3
click at [361, 222] on div "option 7:00 AM, selected. option 12:15 AM focused, 2 of 96. 96 results availabl…" at bounding box center [336, 221] width 85 height 15
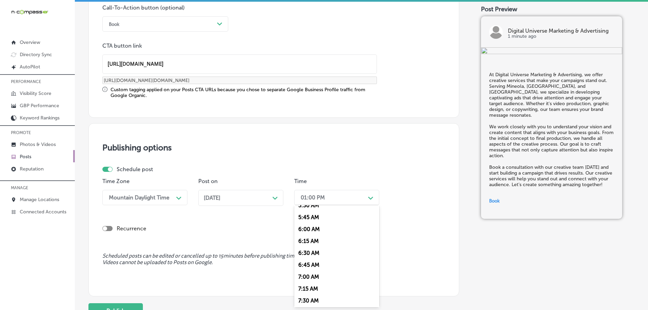
scroll to position [272, 0]
click at [312, 273] on div "7:00 AM" at bounding box center [336, 274] width 85 height 12
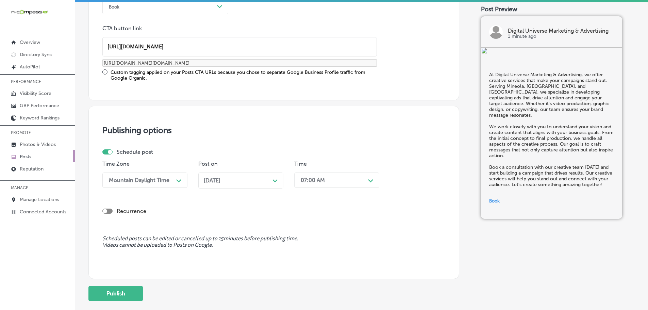
scroll to position [541, 0]
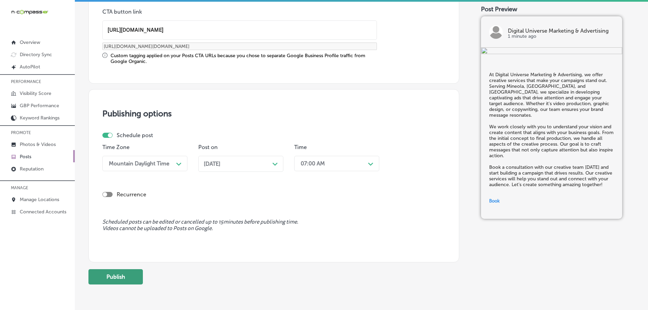
click at [117, 281] on button "Publish" at bounding box center [115, 276] width 54 height 15
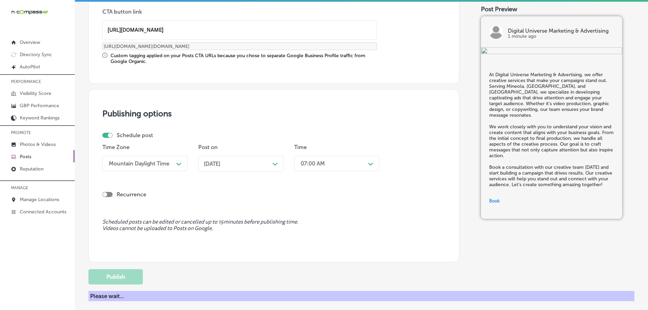
scroll to position [507, 0]
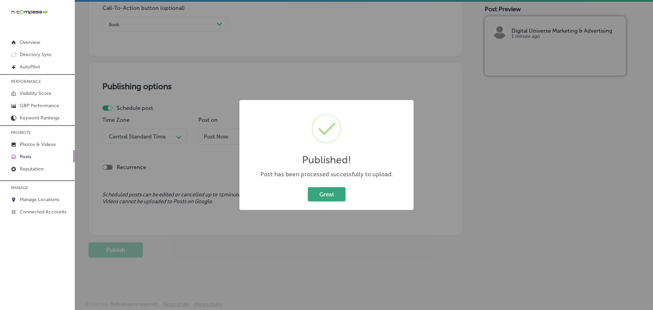
click at [335, 190] on button "Great" at bounding box center [327, 194] width 38 height 14
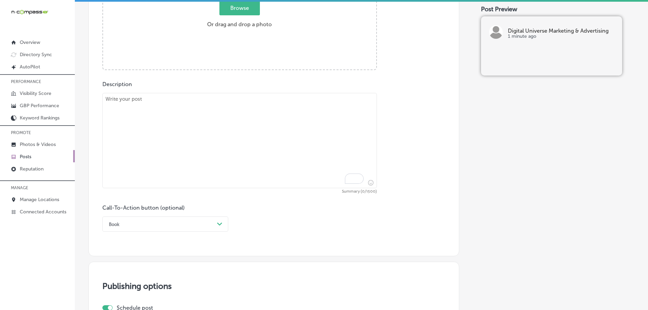
scroll to position [303, 0]
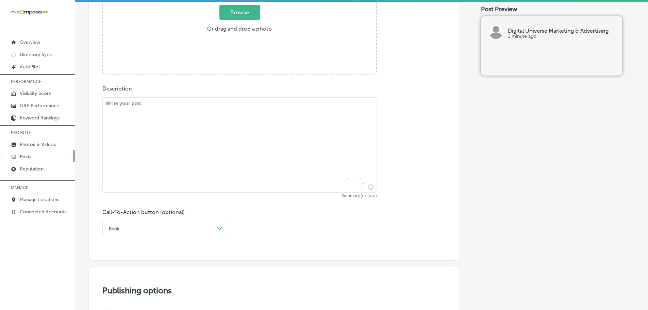
click at [180, 126] on textarea "To enrich screen reader interactions, please activate Accessibility in Grammarl…" at bounding box center [239, 144] width 274 height 95
paste textarea "Indoor digital billboards are an innovative way to get your brand noticed in hi…"
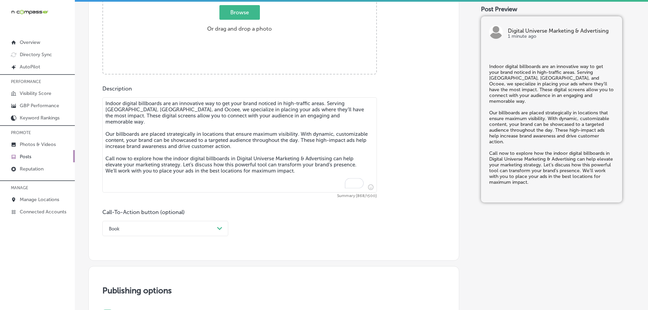
type textarea "Indoor digital billboards are an innovative way to get your brand noticed in hi…"
click at [225, 12] on span "Browse" at bounding box center [239, 12] width 40 height 15
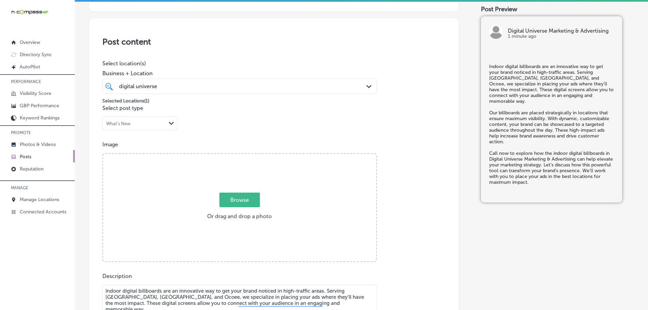
type input "C:\fakepath\Digital Universe Marketing & Advertising-10.png"
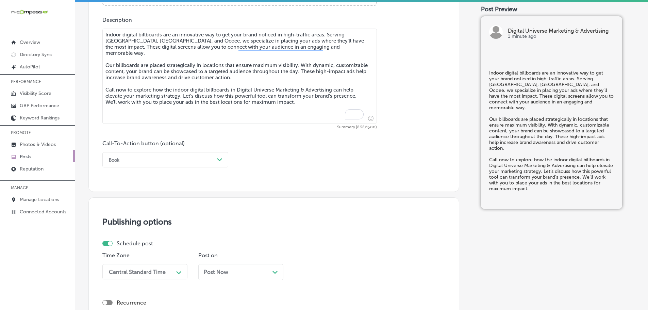
scroll to position [387, 0]
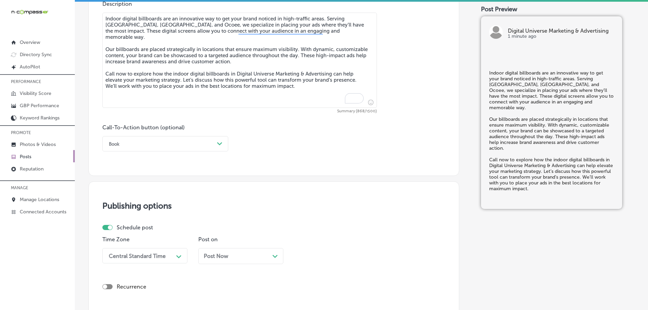
click at [192, 142] on div "Book" at bounding box center [159, 143] width 109 height 11
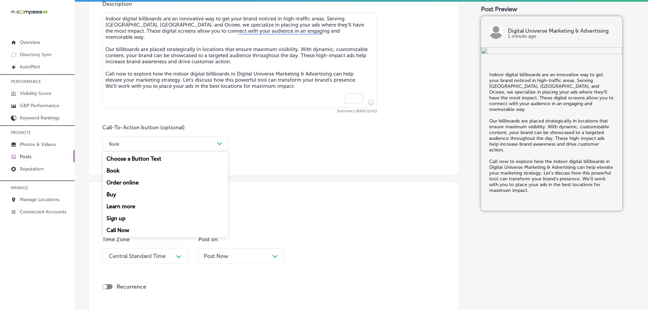
click at [119, 228] on div "Call Now" at bounding box center [165, 230] width 126 height 12
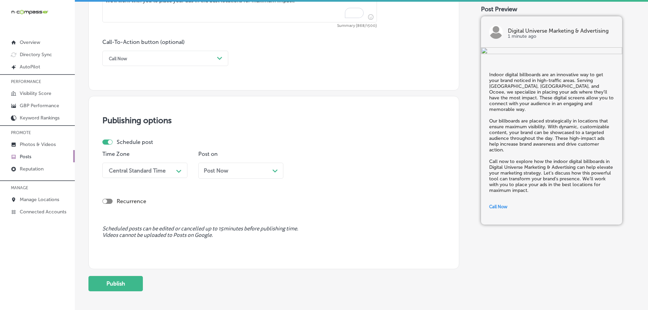
scroll to position [489, 0]
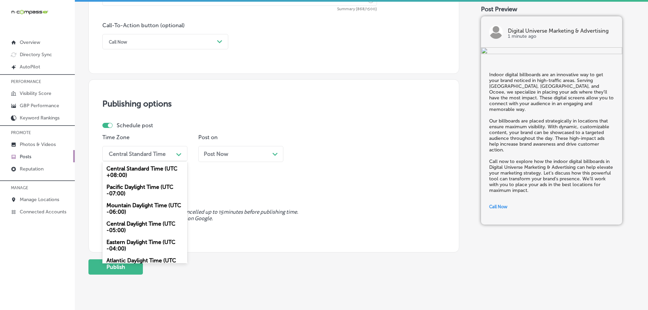
click at [170, 155] on div "Central Standard Time" at bounding box center [139, 154] width 68 height 12
click at [134, 205] on div "Mountain Daylight Time (UTC -06:00)" at bounding box center [144, 208] width 85 height 18
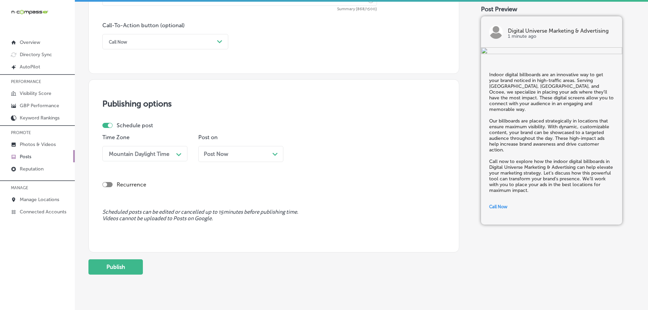
click at [274, 154] on icon "Path Created with Sketch." at bounding box center [274, 154] width 5 height 3
click at [340, 153] on div "01:00 PM" at bounding box center [331, 154] width 68 height 12
click at [317, 226] on div "7:00 AM" at bounding box center [336, 230] width 85 height 12
click at [115, 268] on button "Publish" at bounding box center [115, 266] width 54 height 15
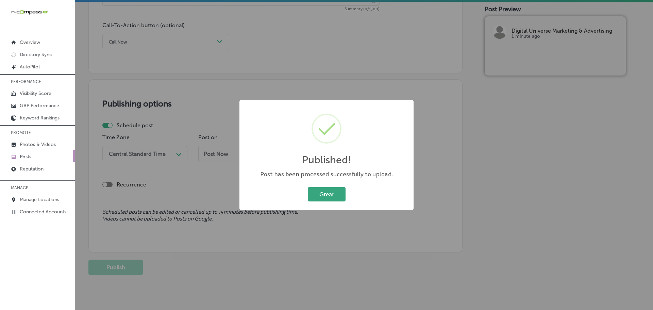
click at [322, 194] on button "Great" at bounding box center [327, 194] width 38 height 14
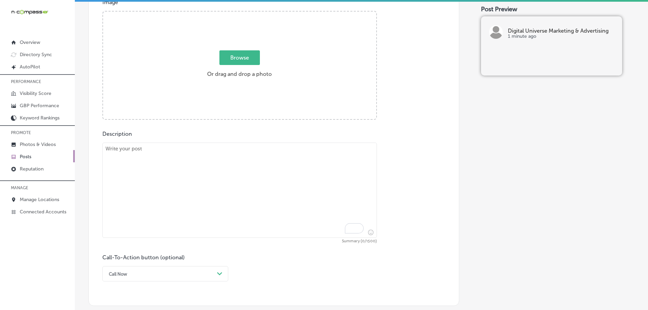
scroll to position [251, 0]
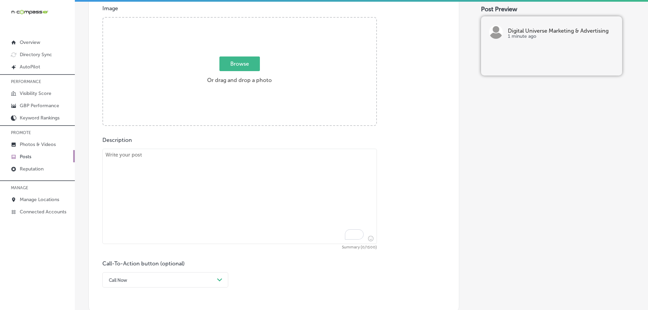
click at [181, 165] on textarea "To enrich screen reader interactions, please activate Accessibility in Grammarl…" at bounding box center [239, 196] width 274 height 95
paste textarea "Pay-Per-Click (PPC) advertising is an effective way to drive traffic and genera…"
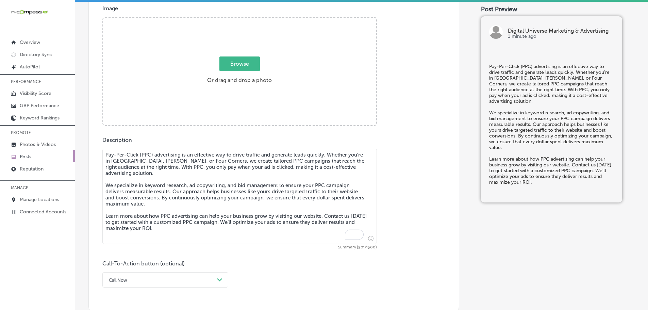
type textarea "Pay-Per-Click (PPC) advertising is an effective way to drive traffic and genera…"
click at [230, 66] on span "Browse" at bounding box center [239, 63] width 40 height 15
click at [230, 20] on input "Browse Or drag and drop a photo" at bounding box center [239, 19] width 273 height 2
type input "C:\fakepath\Digital Universe Marketing & Advertising-11.png"
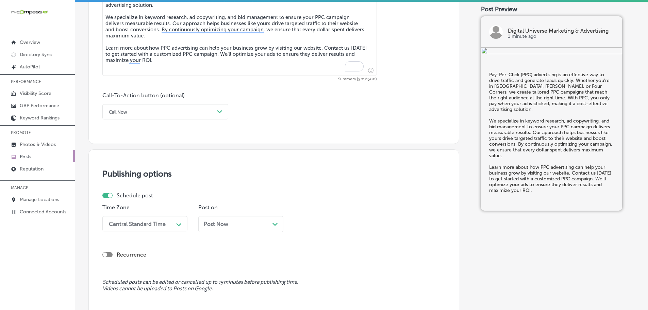
scroll to position [421, 0]
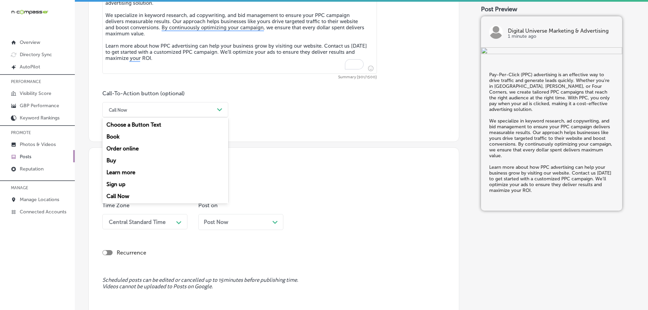
click at [188, 109] on div "Call Now" at bounding box center [159, 109] width 109 height 11
click at [123, 171] on div "Learn more" at bounding box center [165, 172] width 126 height 12
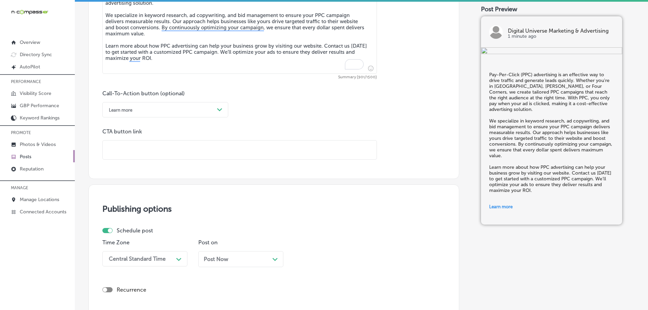
click at [148, 148] on input "text" at bounding box center [240, 149] width 274 height 19
paste input "[URL][DOMAIN_NAME]"
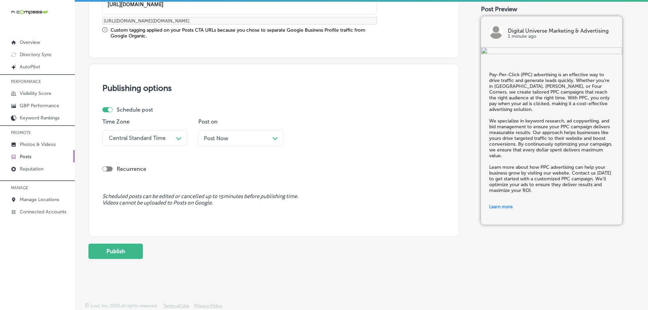
scroll to position [568, 0]
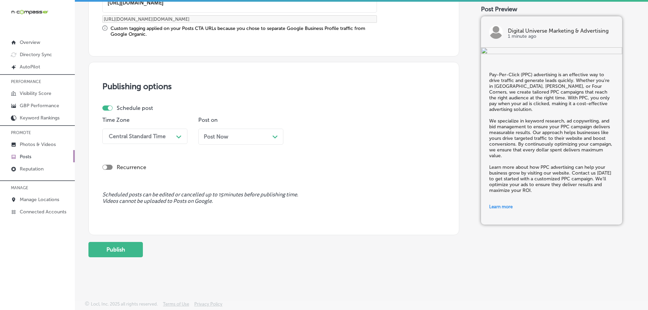
type input "[URL][DOMAIN_NAME]"
click at [173, 133] on div "Central Standard Time" at bounding box center [139, 136] width 68 height 12
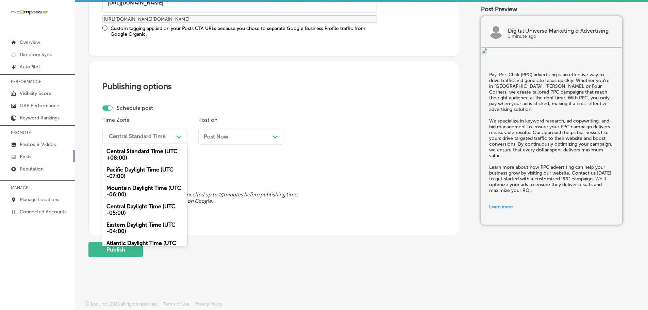
click at [150, 190] on div "Mountain Daylight Time (UTC -06:00)" at bounding box center [144, 191] width 85 height 18
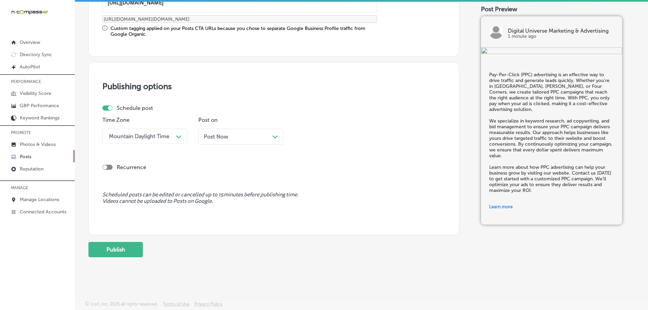
click at [273, 138] on icon "Path Created with Sketch." at bounding box center [274, 136] width 5 height 3
click at [355, 133] on div "01:00 PM" at bounding box center [331, 136] width 68 height 12
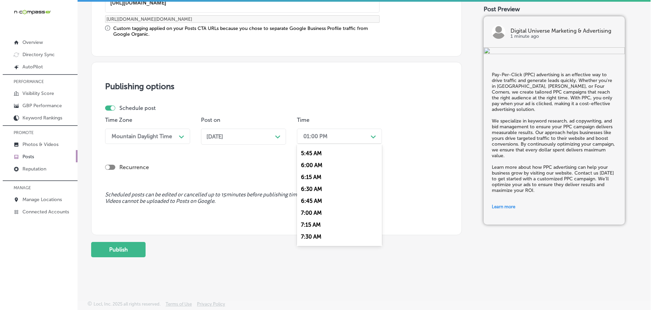
scroll to position [272, 0]
click at [315, 209] on div "7:00 AM" at bounding box center [336, 212] width 85 height 12
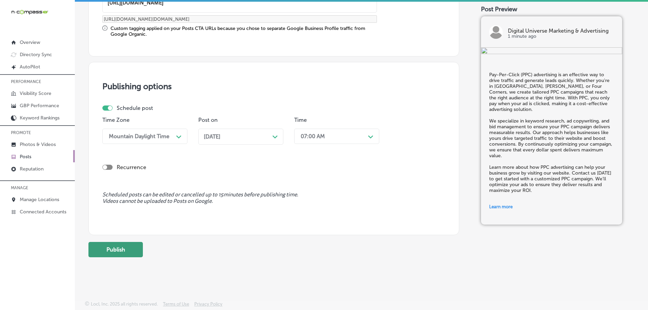
click at [126, 247] on button "Publish" at bounding box center [115, 249] width 54 height 15
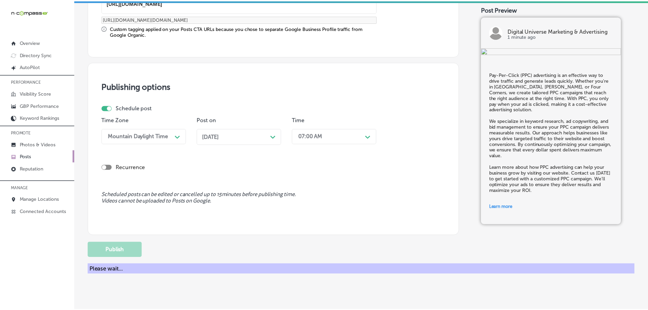
scroll to position [507, 0]
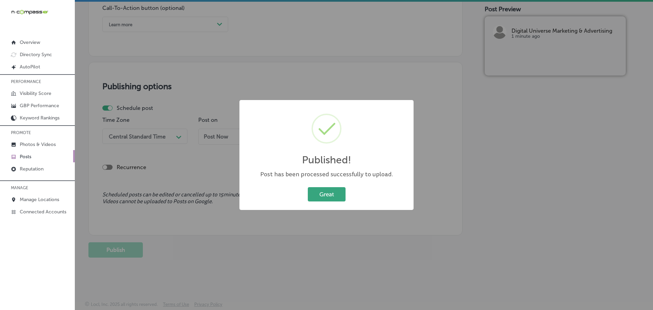
click at [329, 193] on button "Great" at bounding box center [327, 194] width 38 height 14
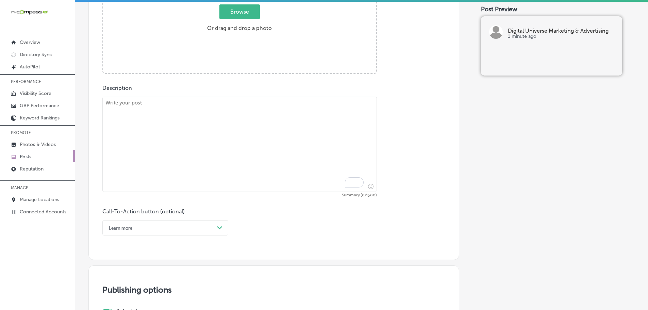
scroll to position [303, 0]
click at [136, 110] on textarea "To enrich screen reader interactions, please activate Accessibility in Grammarl…" at bounding box center [239, 144] width 274 height 95
paste textarea "A well-optimized Google Business Profile can make a significant difference in h…"
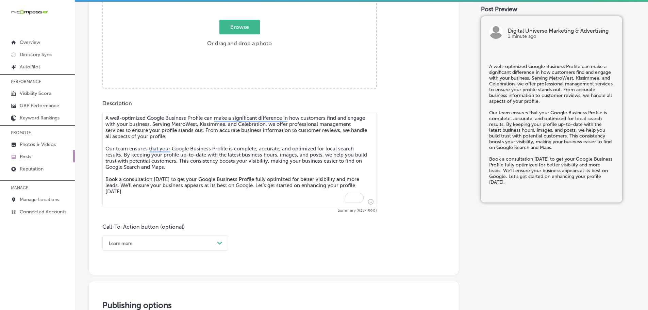
scroll to position [269, 0]
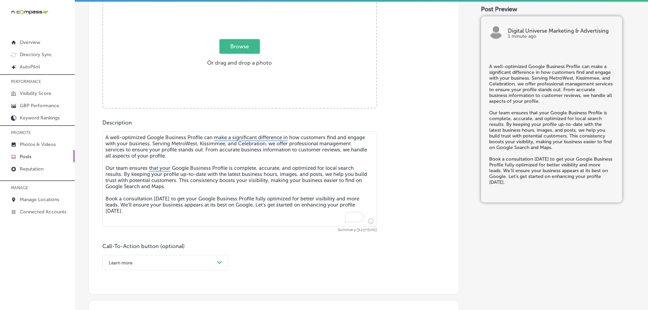
type textarea "A well-optimized Google Business Profile can make a significant difference in h…"
click at [238, 46] on span "Browse" at bounding box center [239, 46] width 40 height 15
click at [238, 2] on input "Browse Or drag and drop a photo" at bounding box center [239, 1] width 273 height 2
type input "C:\fakepath\Digital Universe Marketing & Advertising-12.png"
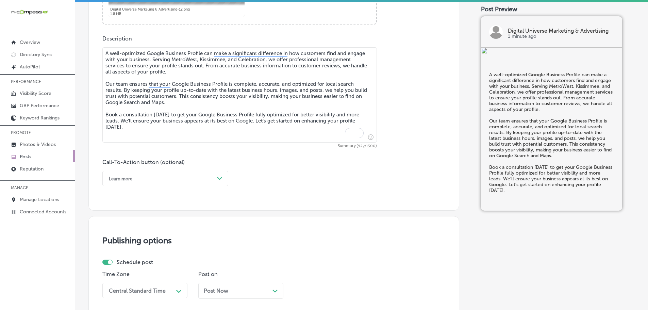
scroll to position [405, 0]
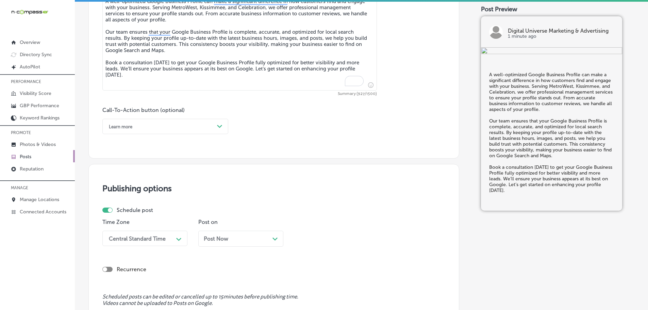
click at [210, 125] on div "Learn more" at bounding box center [159, 126] width 109 height 11
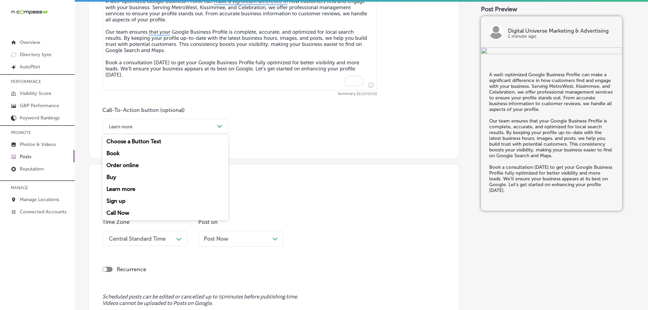
click at [107, 152] on div "Book" at bounding box center [165, 153] width 126 height 12
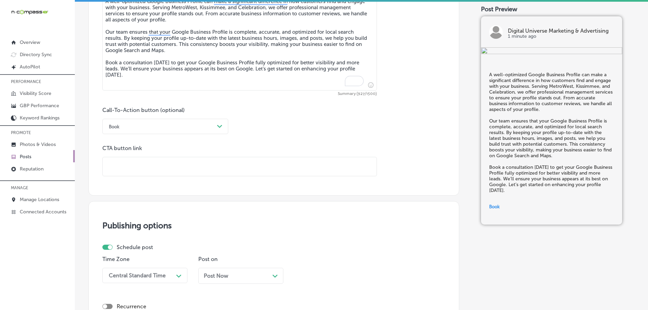
click at [129, 166] on input "text" at bounding box center [240, 166] width 274 height 19
paste input "[URL][DOMAIN_NAME]"
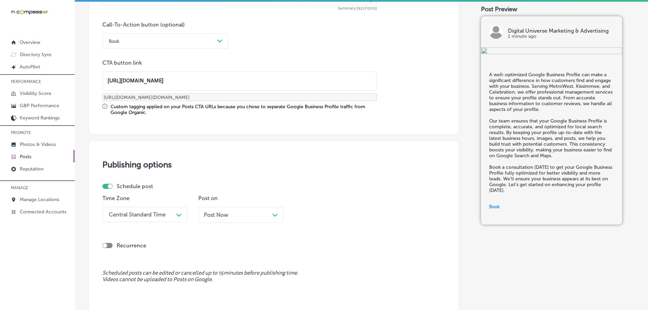
scroll to position [507, 0]
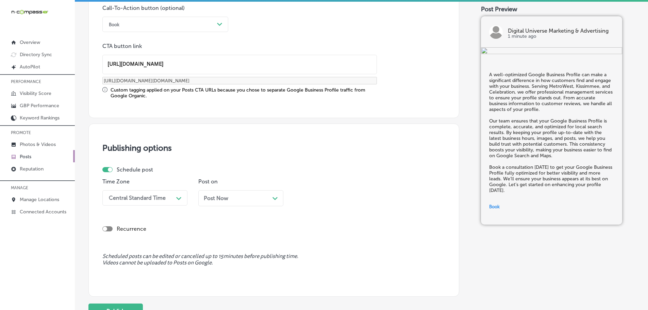
type input "[URL][DOMAIN_NAME]"
click at [172, 201] on div "Central Standard Time" at bounding box center [139, 198] width 68 height 12
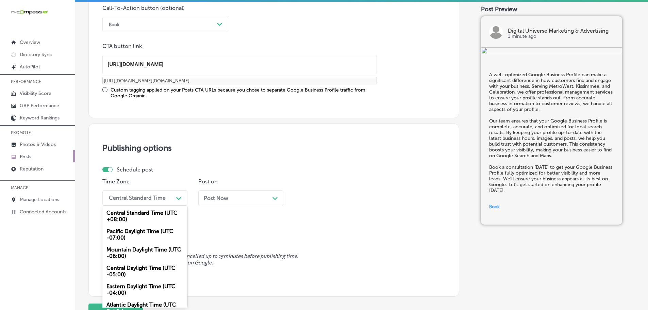
click at [125, 247] on div "Mountain Daylight Time (UTC -06:00)" at bounding box center [144, 252] width 85 height 18
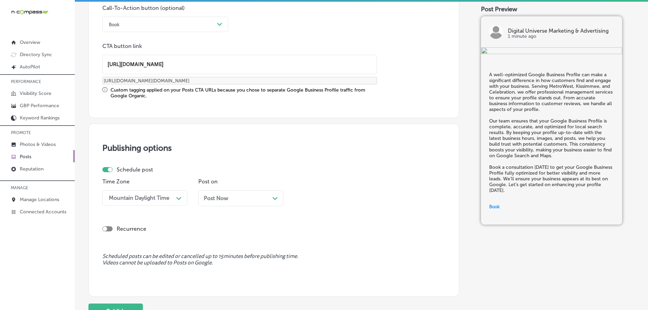
click at [275, 197] on icon "Path Created with Sketch." at bounding box center [274, 198] width 5 height 3
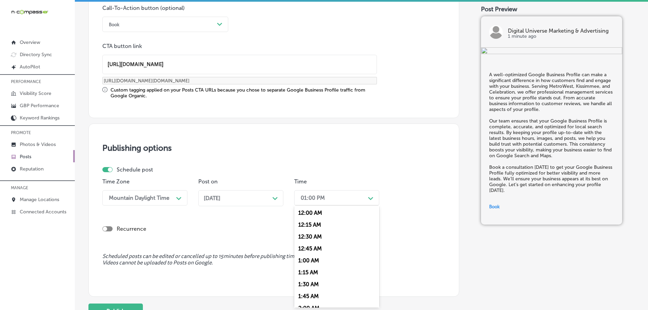
click at [374, 198] on div "Path Created with Sketch." at bounding box center [370, 197] width 11 height 11
click at [308, 274] on div "7:00 AM" at bounding box center [336, 274] width 85 height 12
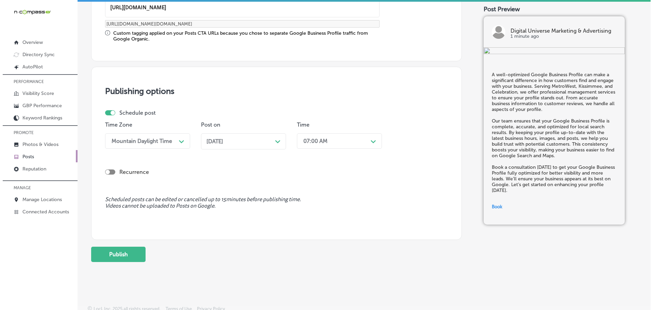
scroll to position [568, 0]
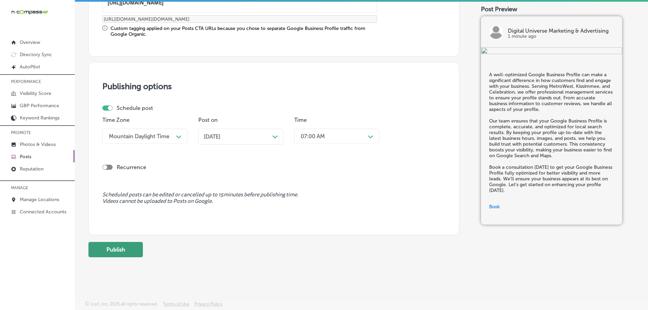
click at [120, 252] on button "Publish" at bounding box center [115, 249] width 54 height 15
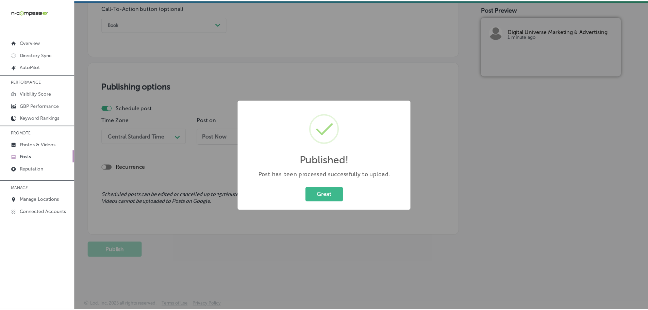
scroll to position [507, 0]
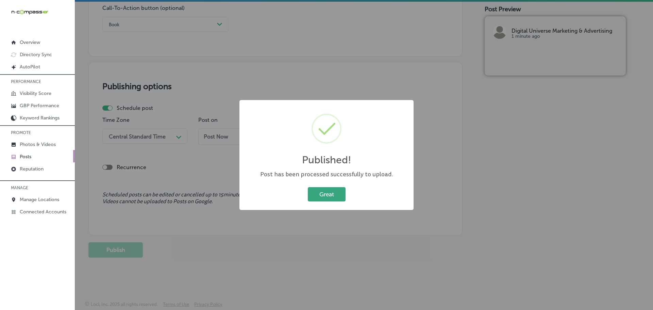
click at [317, 195] on button "Great" at bounding box center [327, 194] width 38 height 14
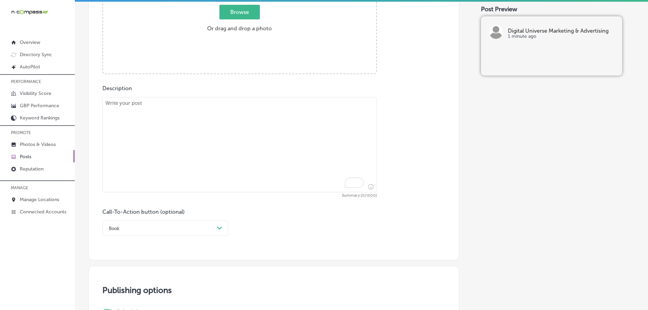
scroll to position [303, 0]
click at [176, 114] on textarea "To enrich screen reader interactions, please activate Accessibility in Grammarl…" at bounding box center [239, 144] width 274 height 95
paste textarea "At Digital Universe Marketing & Advertising, we specialize in lead generation s…"
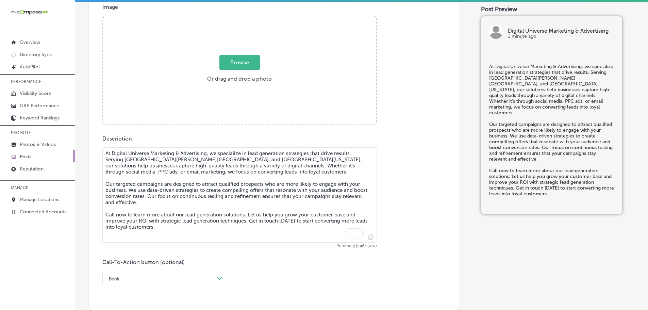
scroll to position [235, 0]
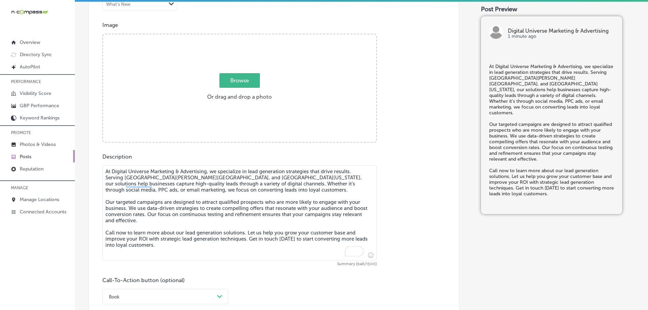
type textarea "At Digital Universe Marketing & Advertising, we specialize in lead generation s…"
click at [223, 82] on span "Browse" at bounding box center [239, 80] width 40 height 15
click at [223, 36] on input "Browse Or drag and drop a photo" at bounding box center [239, 35] width 273 height 2
type input "C:\fakepath\Digital Universe Marketing & Advertising-13.png"
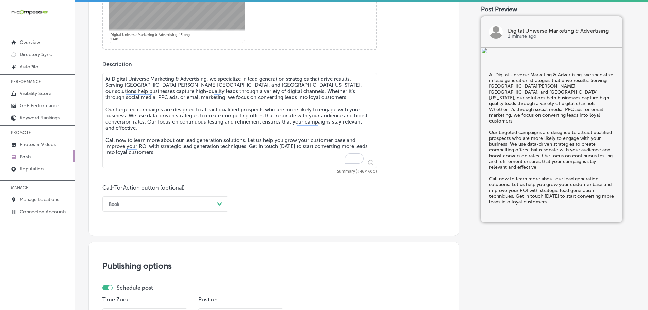
scroll to position [337, 0]
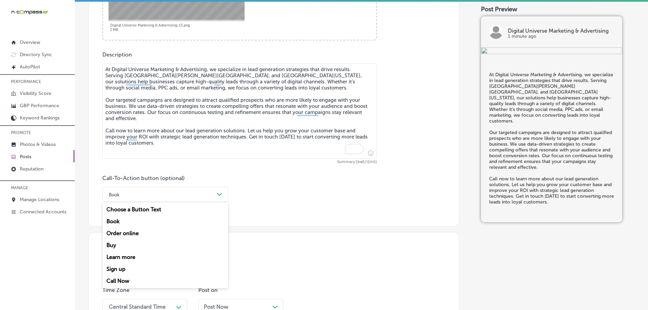
click at [214, 192] on div "Book" at bounding box center [159, 194] width 109 height 11
click at [116, 279] on div "Call Now" at bounding box center [165, 281] width 126 height 12
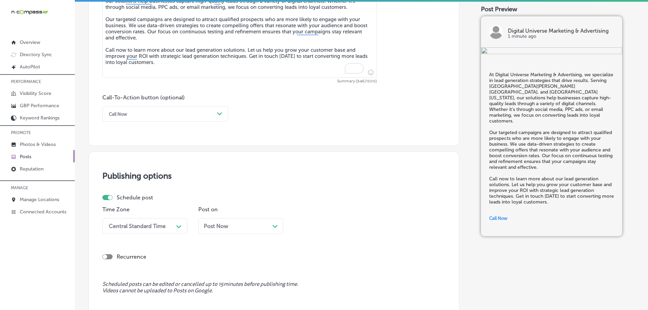
scroll to position [507, 0]
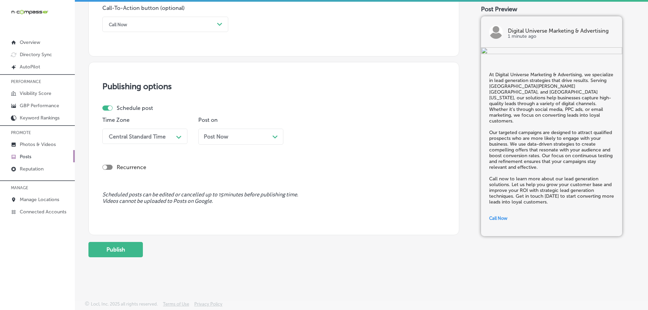
click at [166, 138] on div "Central Standard Time" at bounding box center [139, 136] width 68 height 12
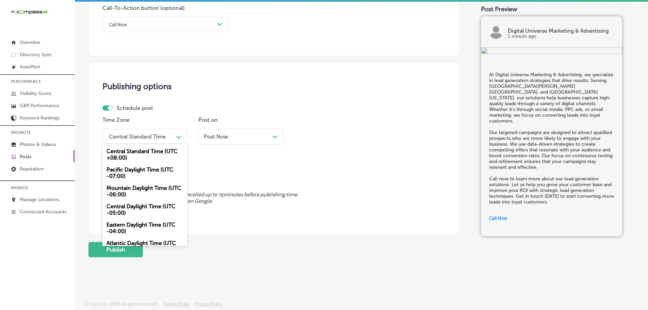
click at [124, 188] on div "Mountain Daylight Time (UTC -06:00)" at bounding box center [144, 191] width 85 height 18
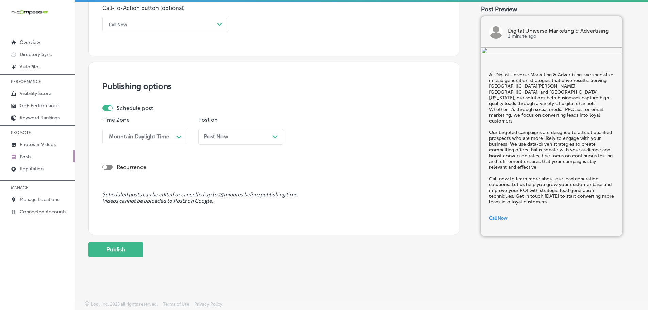
click at [273, 137] on icon "Path Created with Sketch." at bounding box center [274, 136] width 5 height 3
click at [350, 134] on div "01:00 PM" at bounding box center [331, 136] width 68 height 12
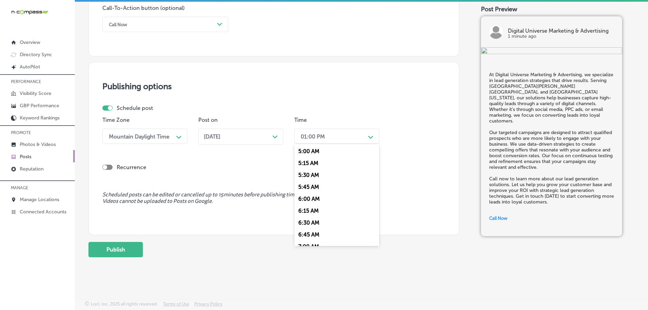
scroll to position [272, 0]
click at [309, 212] on div "7:00 AM" at bounding box center [336, 212] width 85 height 12
click at [309, 212] on div "Publishing options Schedule post Time Zone Mountain Daylight Time Path Created …" at bounding box center [273, 148] width 371 height 173
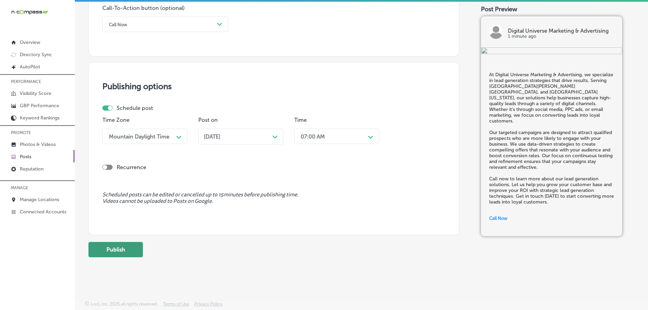
click at [123, 251] on button "Publish" at bounding box center [115, 249] width 54 height 15
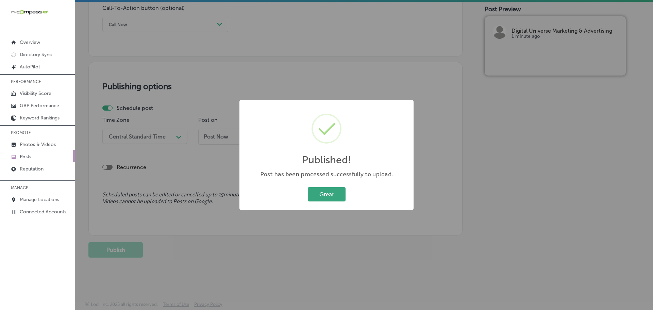
click at [309, 198] on button "Great" at bounding box center [327, 194] width 38 height 14
